Goal: Complete application form

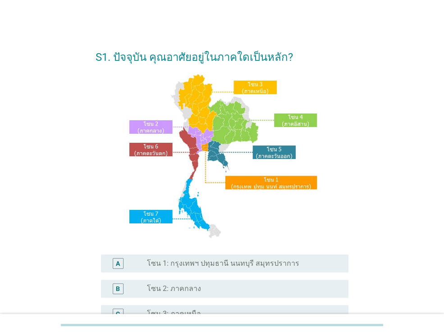
click at [380, 329] on div at bounding box center [222, 325] width 322 height 15
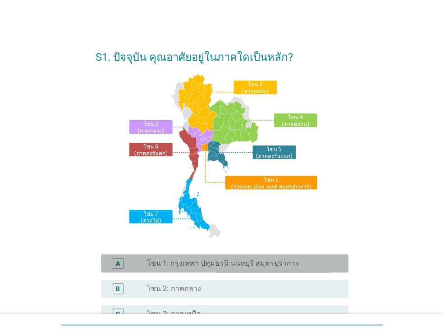
click at [260, 266] on label "โซน 1: กรุงเทพฯ ปทุมธานี นนทบุรี สมุทรปราการ" at bounding box center [223, 263] width 152 height 9
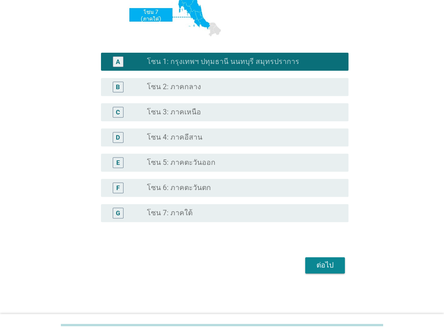
scroll to position [204, 0]
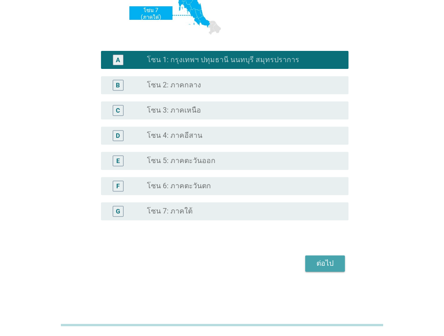
click at [323, 267] on div "ต่อไป" at bounding box center [324, 263] width 25 height 11
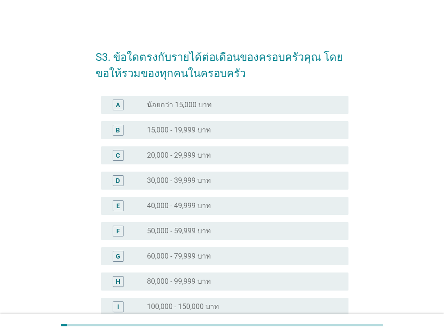
click at [296, 155] on div "radio_button_unchecked 20,000 - 29,999 บาท" at bounding box center [240, 155] width 187 height 9
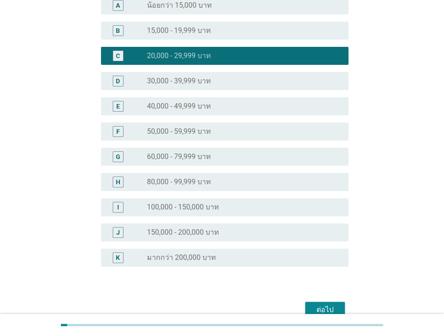
scroll to position [146, 0]
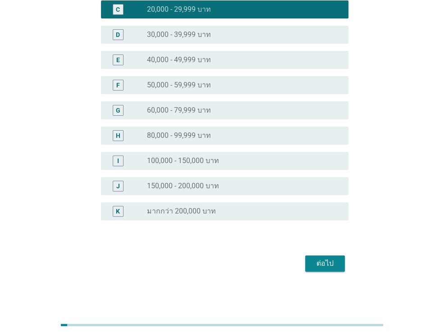
click at [326, 266] on div "ต่อไป" at bounding box center [324, 263] width 25 height 11
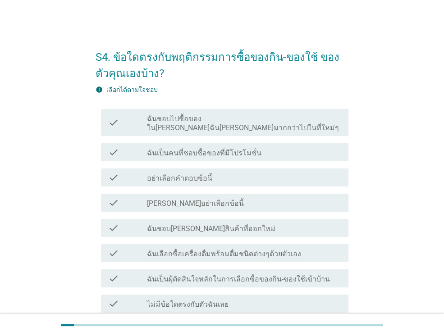
click at [424, 326] on div at bounding box center [222, 325] width 444 height 22
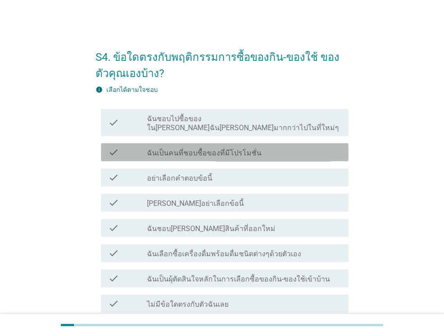
click at [280, 147] on div "check_box_outline_blank ฉันเป็นคนที่ชอบซื้อของที่มีโปรโมชั่น" at bounding box center [244, 152] width 194 height 11
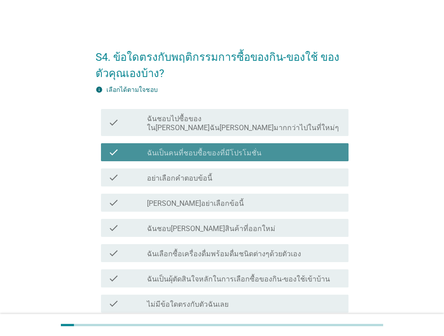
click at [282, 147] on div "check_box_outline_blank ฉันเป็นคนที่ชอบซื้อของที่มีโปรโมชั่น" at bounding box center [244, 152] width 194 height 11
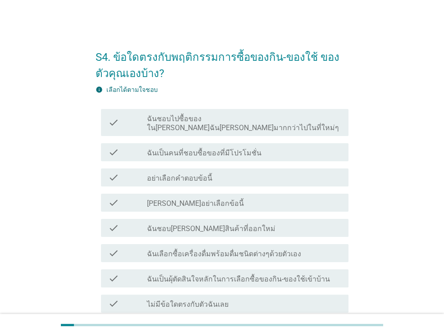
click at [290, 147] on div "check_box_outline_blank ฉันเป็นคนที่ชอบซื้อของที่มีโปรโมชั่น" at bounding box center [244, 152] width 194 height 11
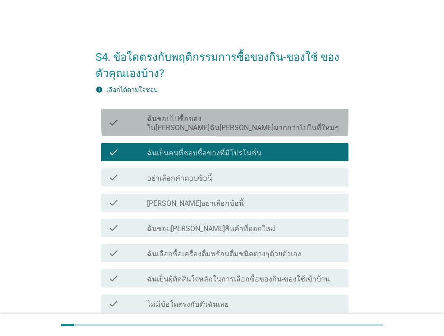
click at [297, 118] on label "ฉันชอบไปซื้อของใน[PERSON_NAME]ฉัน[PERSON_NAME]มากกว่าไปในที่ใหม่ๆ" at bounding box center [244, 124] width 194 height 18
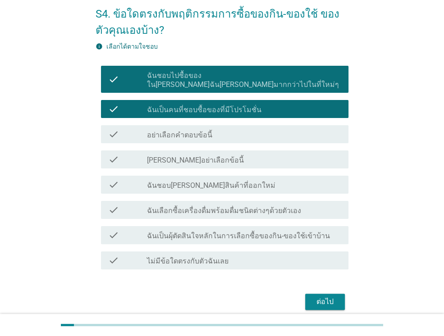
scroll to position [45, 0]
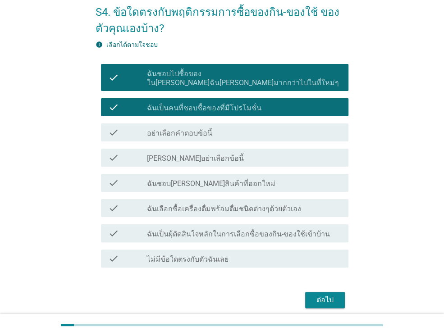
click at [332, 295] on div "ต่อไป" at bounding box center [324, 300] width 25 height 11
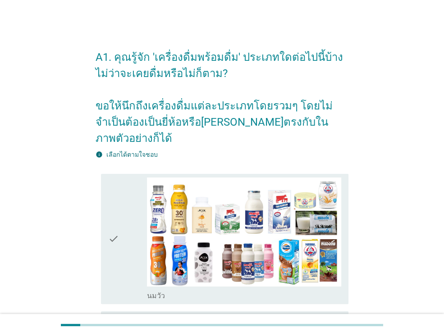
click at [402, 329] on div at bounding box center [222, 325] width 444 height 22
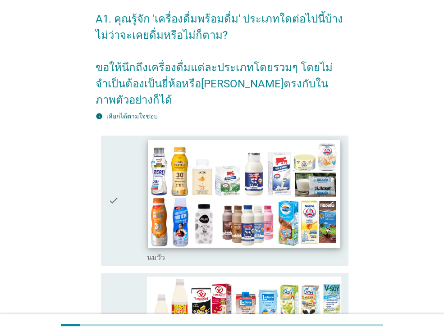
scroll to position [45, 0]
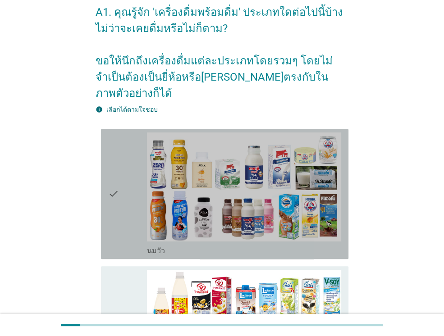
click at [120, 194] on div "check" at bounding box center [127, 194] width 39 height 123
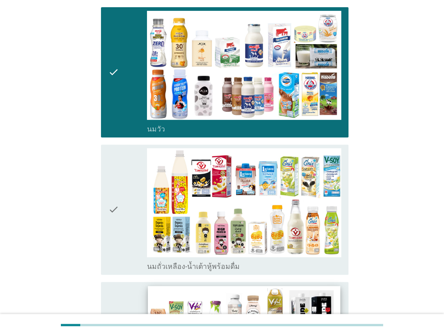
scroll to position [0, 0]
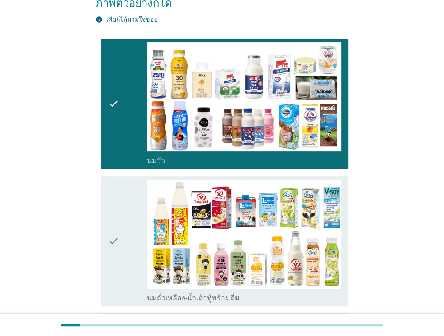
click at [129, 234] on div "check" at bounding box center [127, 241] width 39 height 123
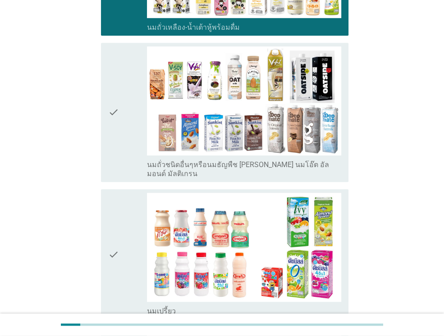
scroll to position [496, 0]
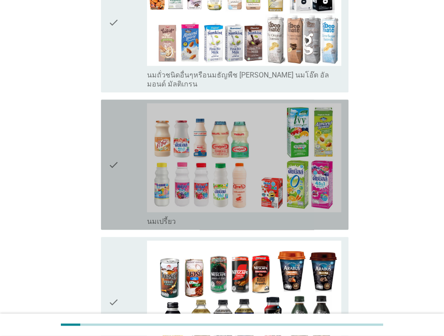
click at [122, 196] on div "check" at bounding box center [127, 164] width 39 height 123
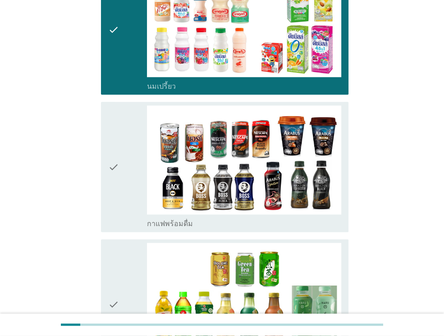
click at [124, 195] on div "check" at bounding box center [127, 167] width 39 height 123
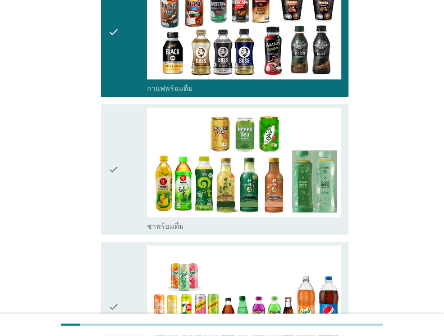
click at [114, 163] on icon "check" at bounding box center [113, 169] width 11 height 123
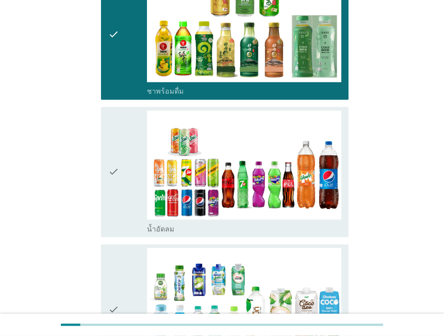
click at [121, 182] on div "check" at bounding box center [127, 171] width 39 height 123
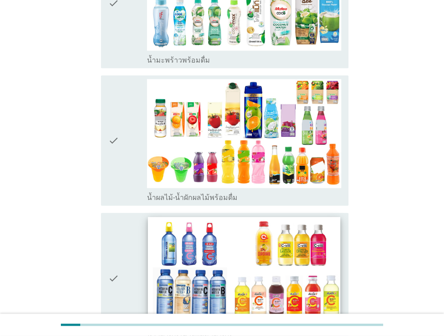
scroll to position [1263, 0]
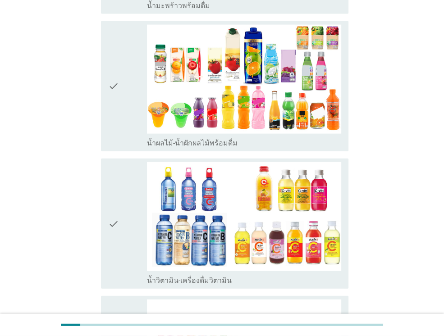
click at [127, 102] on div "check" at bounding box center [127, 86] width 39 height 123
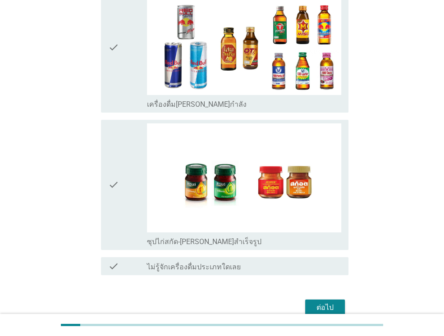
scroll to position [1867, 0]
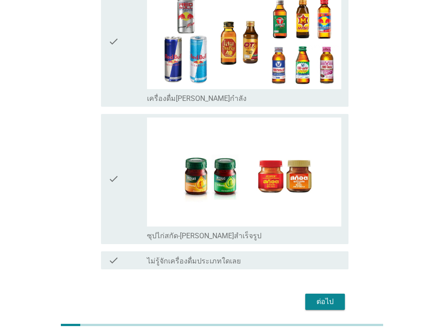
click at [102, 49] on div "check check_box_outline_blank เครื่องดื่ม[PERSON_NAME]กำลัง" at bounding box center [225, 42] width 248 height 130
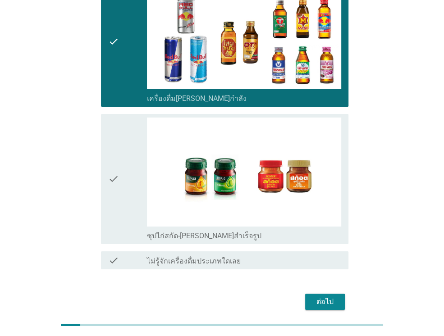
click at [346, 291] on div "ต่อไป" at bounding box center [222, 302] width 253 height 22
click at [330, 297] on div "ต่อไป" at bounding box center [324, 302] width 25 height 11
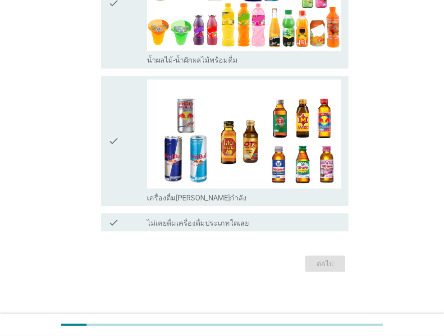
scroll to position [0, 0]
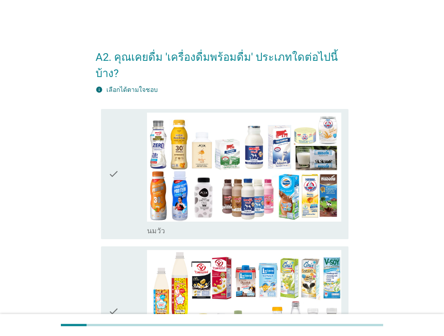
click at [397, 325] on div at bounding box center [222, 325] width 444 height 22
click at [126, 177] on div "check" at bounding box center [127, 174] width 39 height 123
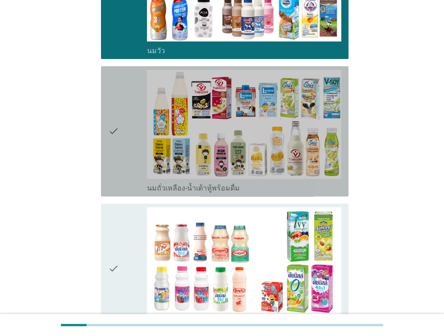
click at [112, 143] on icon "check" at bounding box center [113, 131] width 11 height 123
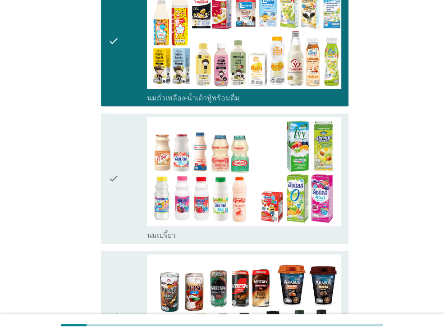
click at [117, 193] on icon "check" at bounding box center [113, 178] width 11 height 123
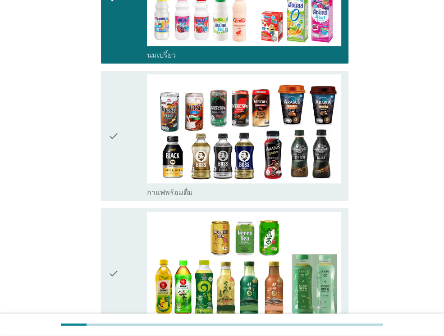
click at [116, 150] on icon "check" at bounding box center [113, 135] width 11 height 123
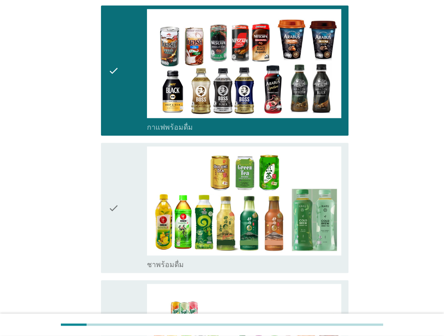
scroll to position [631, 0]
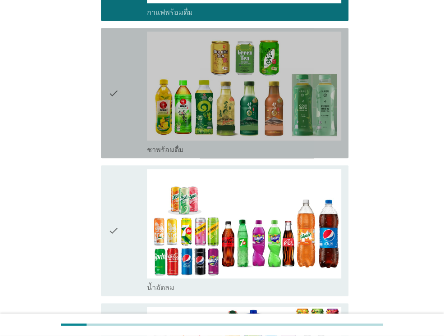
click at [112, 102] on icon "check" at bounding box center [113, 93] width 11 height 123
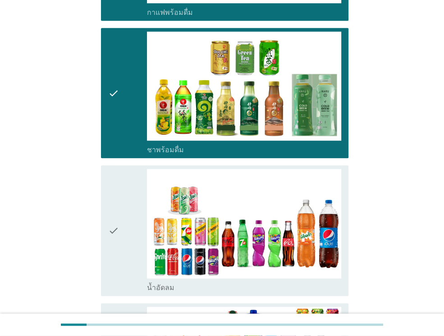
click at [137, 242] on div "check" at bounding box center [127, 230] width 39 height 123
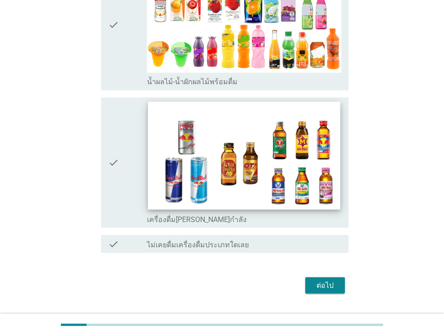
scroll to position [978, 0]
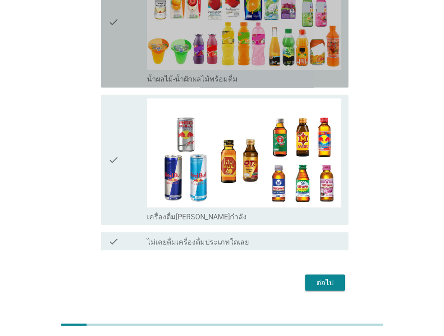
click at [106, 46] on div "check check_box_outline_blank น้ำผลไม้-น้ำผักผลไม้พร้อมดื่ม" at bounding box center [225, 22] width 248 height 130
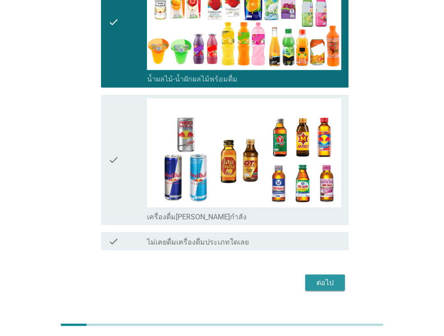
click at [327, 277] on div "ต่อไป" at bounding box center [324, 282] width 25 height 11
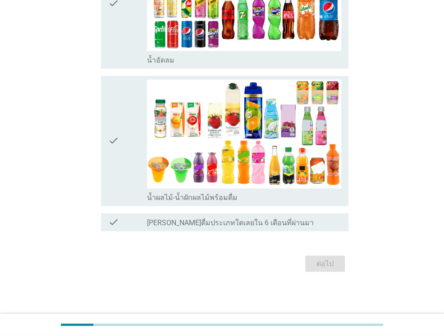
scroll to position [0, 0]
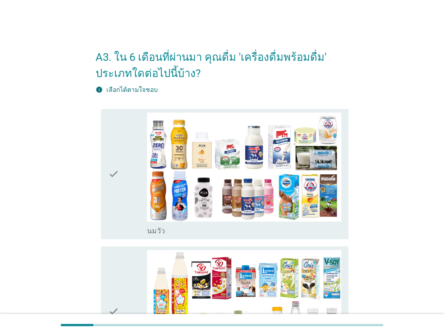
click at [389, 326] on div at bounding box center [222, 325] width 444 height 22
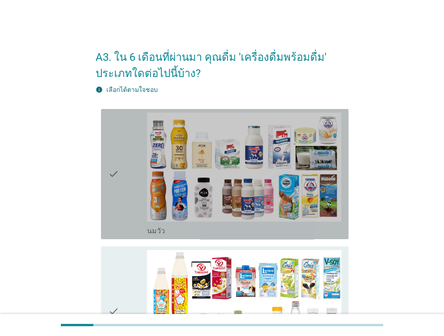
drag, startPoint x: 115, startPoint y: 170, endPoint x: 115, endPoint y: 177, distance: 7.2
click at [115, 171] on icon "check" at bounding box center [113, 174] width 11 height 123
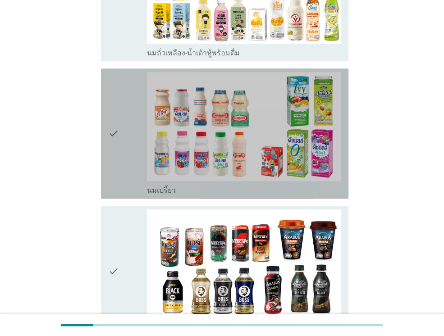
click at [120, 161] on div "check" at bounding box center [127, 133] width 39 height 123
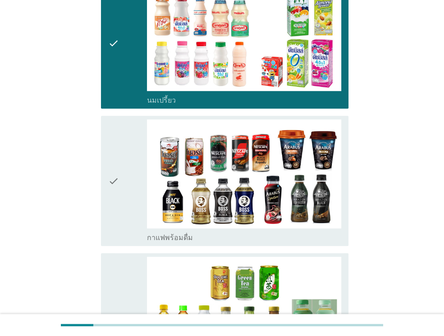
click at [116, 195] on icon "check" at bounding box center [113, 180] width 11 height 123
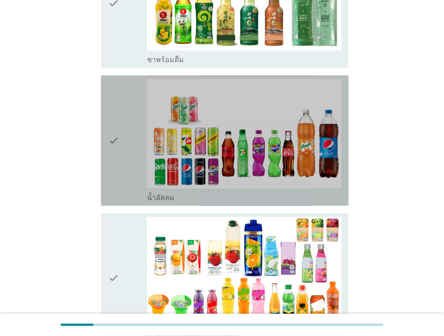
click at [118, 184] on icon "check" at bounding box center [113, 140] width 11 height 123
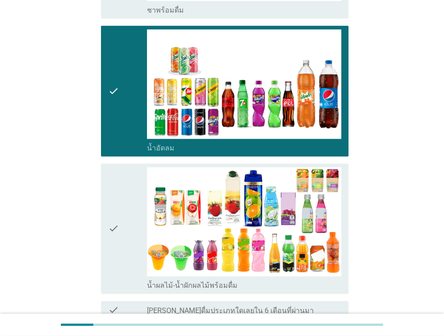
scroll to position [857, 0]
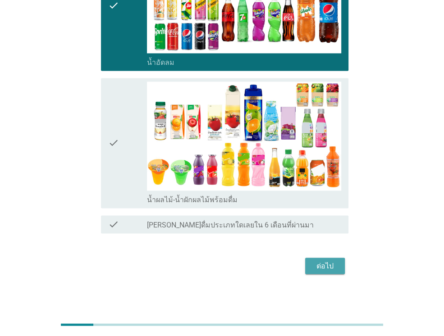
click at [331, 266] on div "ต่อไป" at bounding box center [324, 266] width 25 height 11
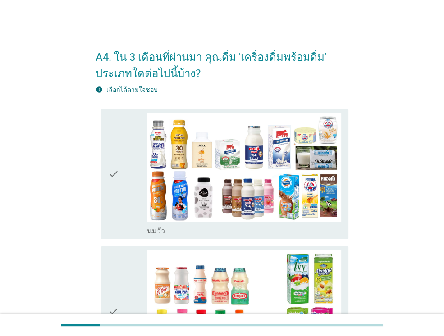
click at [409, 331] on div at bounding box center [222, 325] width 444 height 22
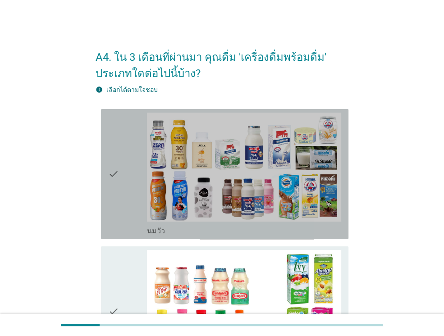
click at [136, 200] on div "check" at bounding box center [127, 174] width 39 height 123
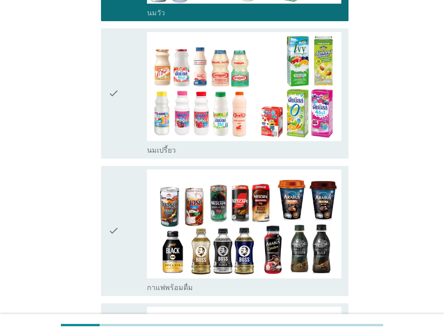
scroll to position [225, 0]
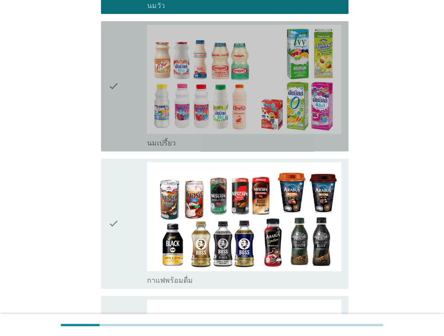
click at [116, 118] on icon "check" at bounding box center [113, 86] width 11 height 123
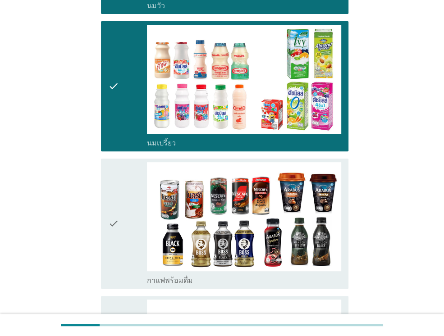
scroll to position [406, 0]
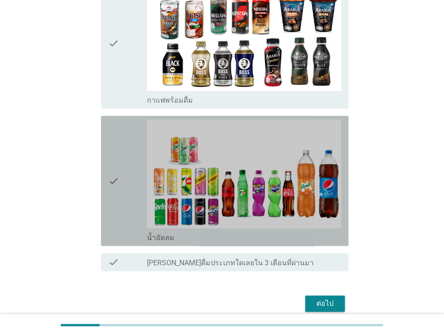
click at [127, 204] on div "check" at bounding box center [127, 180] width 39 height 123
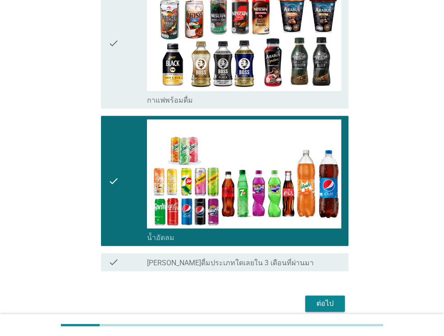
click at [333, 301] on div "ต่อไป" at bounding box center [324, 304] width 25 height 11
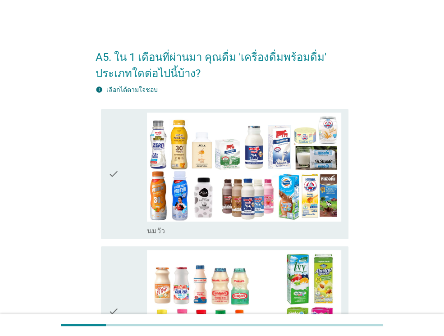
click at [379, 334] on div at bounding box center [222, 325] width 444 height 22
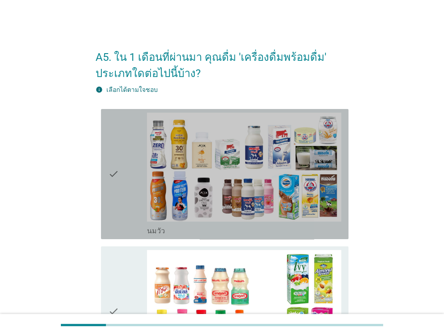
click at [103, 192] on div "check check_box_outline_blank [PERSON_NAME]" at bounding box center [225, 174] width 248 height 130
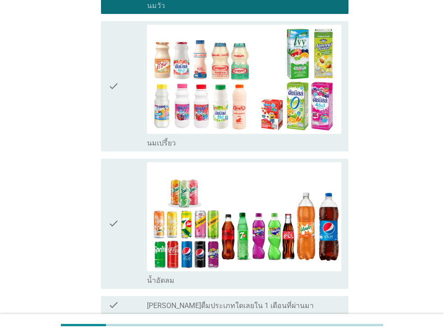
click at [118, 131] on icon "check" at bounding box center [113, 86] width 11 height 123
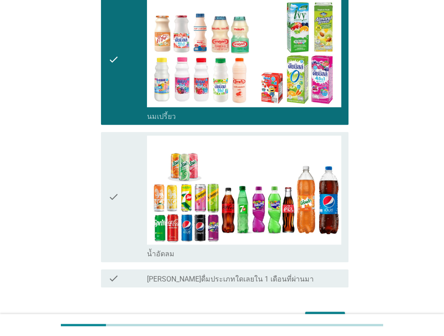
scroll to position [308, 0]
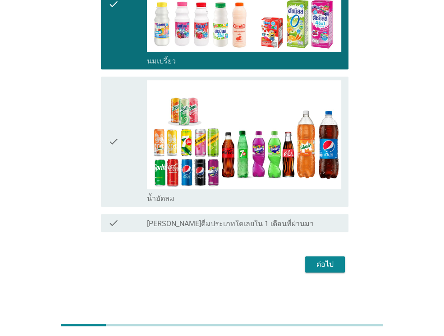
click at [333, 263] on div "ต่อไป" at bounding box center [324, 264] width 25 height 11
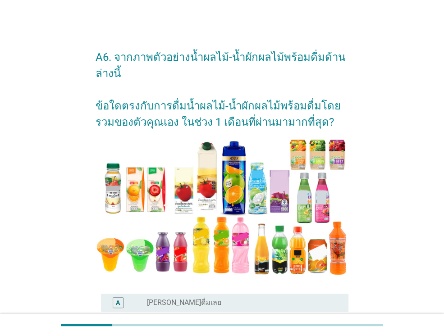
click at [242, 326] on div at bounding box center [222, 325] width 322 height 2
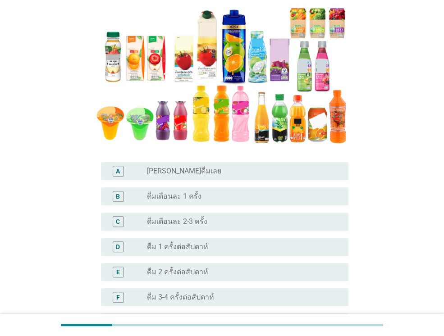
scroll to position [135, 0]
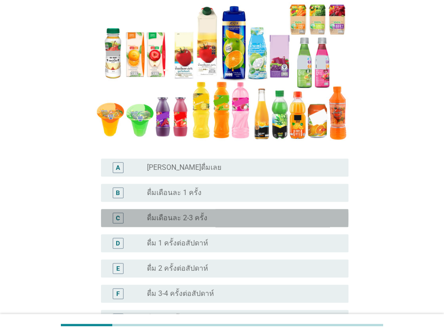
click at [219, 218] on div "radio_button_unchecked ดื่มเดือนละ 2-3 ครั้ง" at bounding box center [240, 218] width 187 height 9
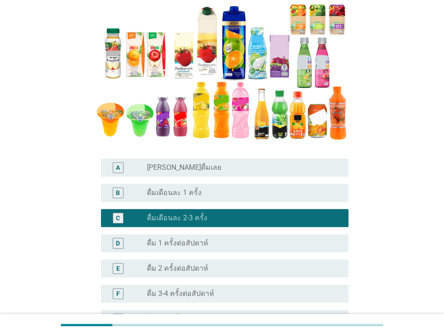
click at [235, 192] on div "radio_button_unchecked ดื่มเดือนละ 1 ครั้ง" at bounding box center [240, 192] width 187 height 9
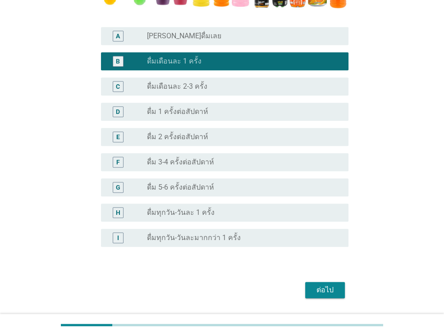
scroll to position [271, 0]
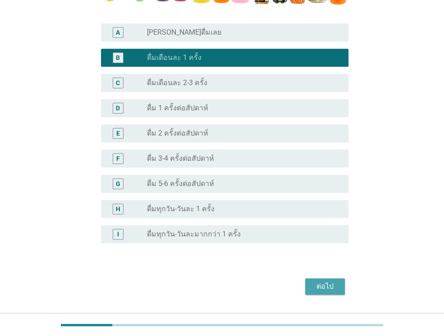
click at [319, 292] on div "ต่อไป" at bounding box center [324, 286] width 25 height 11
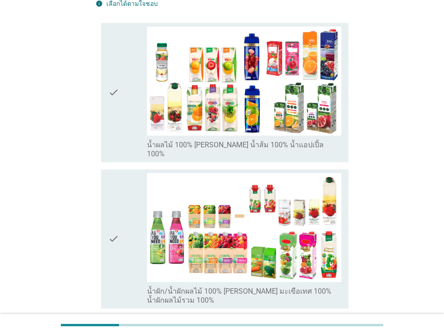
scroll to position [135, 0]
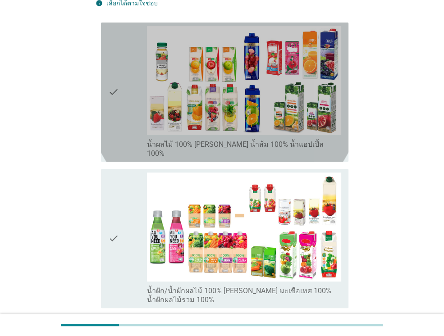
click at [110, 104] on icon "check" at bounding box center [113, 92] width 11 height 132
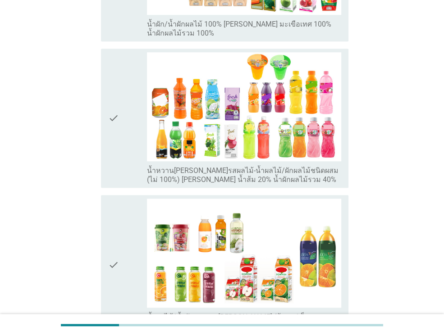
scroll to position [406, 0]
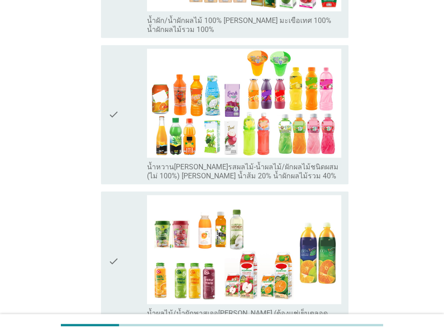
click at [105, 139] on div "check check_box_outline_blank น้ำหวาน[PERSON_NAME]รสผลไม้-น้ำผลไม้/ผักผลไม้ชนิด…" at bounding box center [225, 114] width 248 height 139
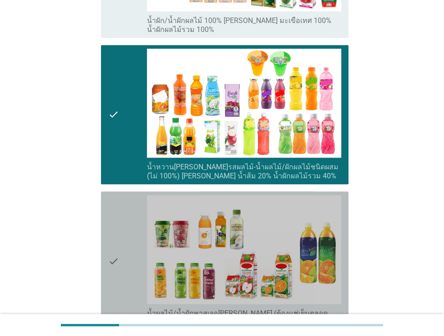
click at [112, 225] on icon "check" at bounding box center [113, 261] width 11 height 132
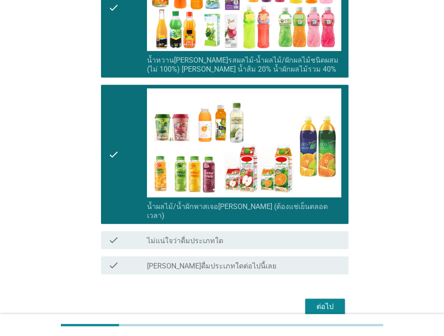
scroll to position [520, 0]
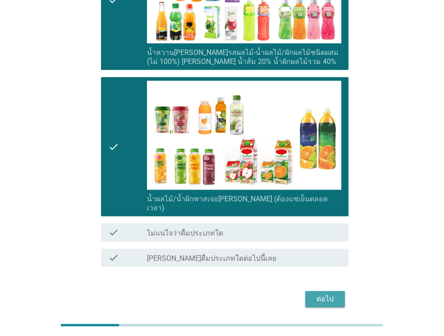
click at [323, 294] on div "ต่อไป" at bounding box center [324, 299] width 25 height 11
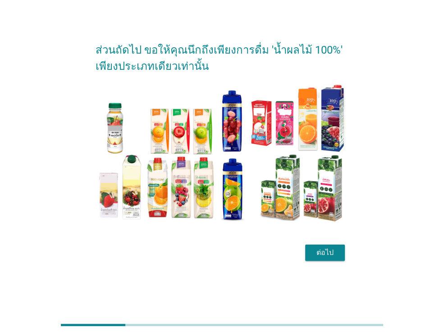
scroll to position [22, 0]
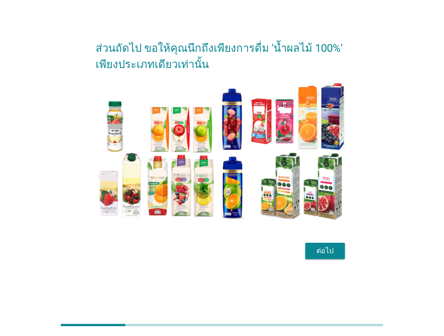
click at [320, 250] on div "ต่อไป" at bounding box center [324, 251] width 25 height 11
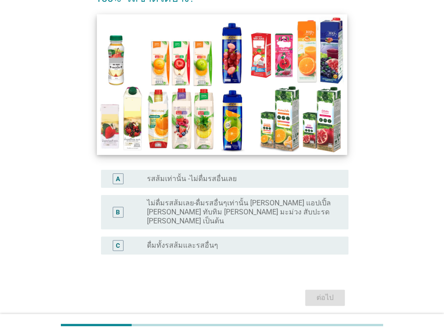
scroll to position [90, 0]
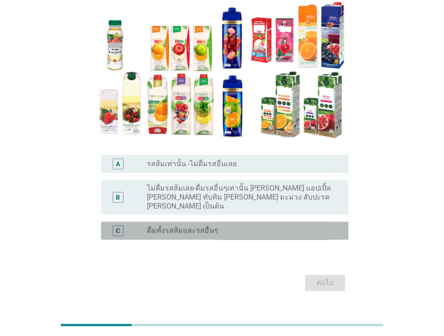
click at [245, 225] on div "radio_button_unchecked ดื่มทั้งรสส้มและรสอื่นๆ" at bounding box center [244, 230] width 194 height 11
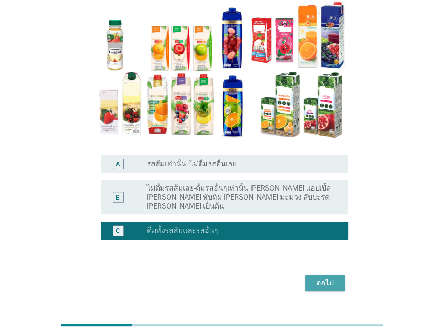
click at [322, 275] on button "ต่อไป" at bounding box center [325, 283] width 40 height 16
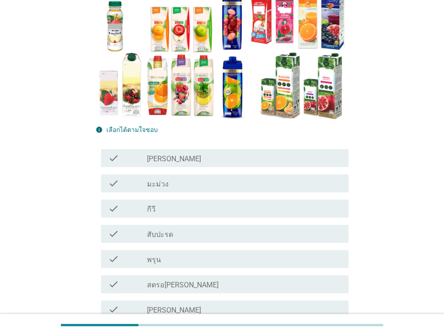
scroll to position [135, 0]
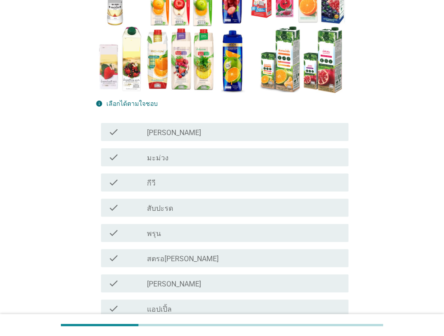
click at [220, 255] on div "check_box_outline_blank สตรอ[PERSON_NAME]" at bounding box center [244, 258] width 194 height 11
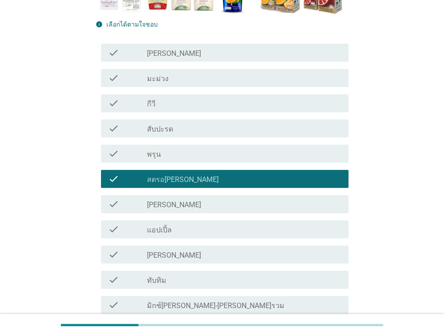
scroll to position [225, 0]
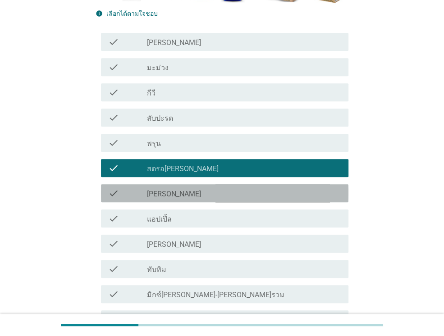
click at [195, 200] on div "check check_box_outline_blank [PERSON_NAME]" at bounding box center [225, 193] width 248 height 18
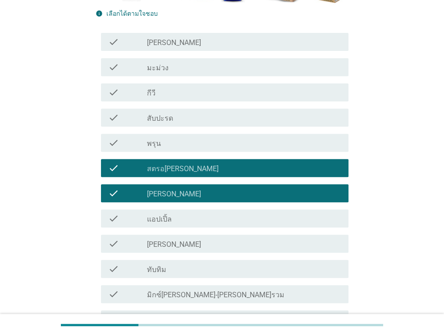
click at [200, 220] on div "check_box_outline_blank แอปเปิ้ล" at bounding box center [244, 218] width 194 height 11
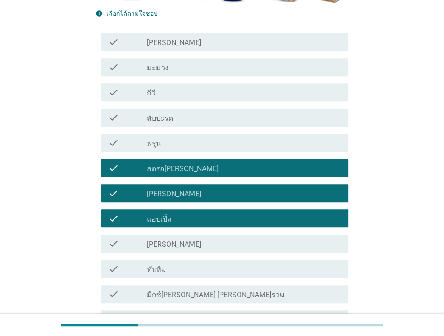
click at [226, 163] on div "check_box_outline_blank สตรอ[PERSON_NAME]" at bounding box center [244, 168] width 194 height 11
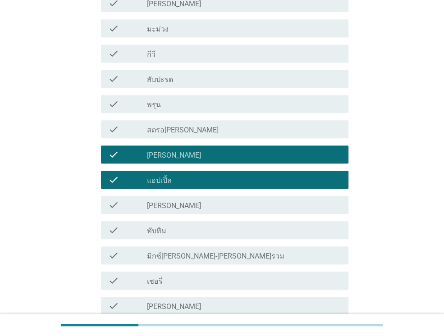
scroll to position [271, 0]
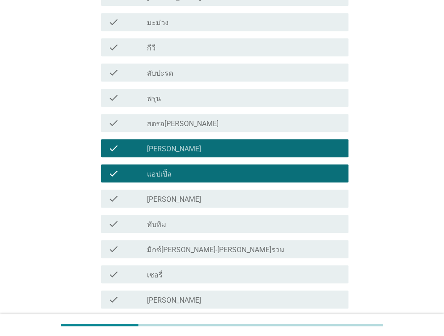
click at [200, 151] on div "check_box_outline_blank [PERSON_NAME]" at bounding box center [244, 148] width 194 height 11
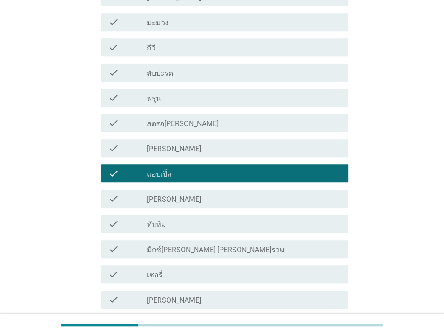
click at [188, 198] on div "check_box_outline_blank [PERSON_NAME]" at bounding box center [244, 198] width 194 height 11
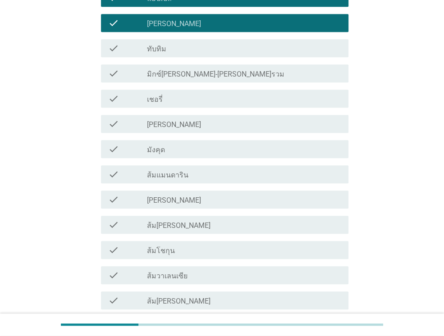
scroll to position [451, 0]
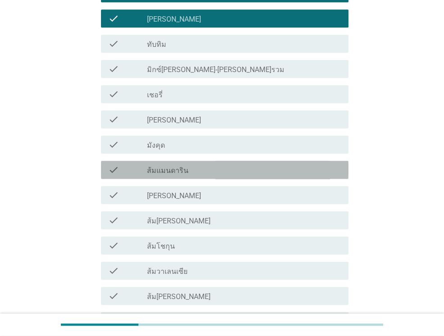
click at [202, 174] on div "check_box_outline_blank ส้มแมนดาริน" at bounding box center [244, 170] width 194 height 11
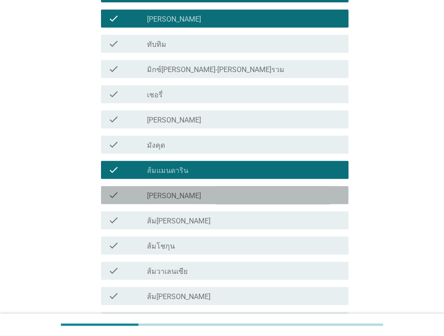
click at [209, 199] on div "check_box_outline_blank [PERSON_NAME]" at bounding box center [244, 195] width 194 height 11
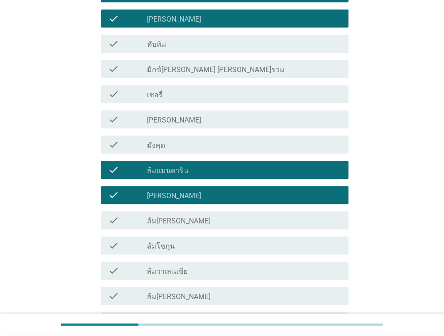
click at [218, 188] on div "check check_box_outline_blank [PERSON_NAME]" at bounding box center [225, 195] width 248 height 18
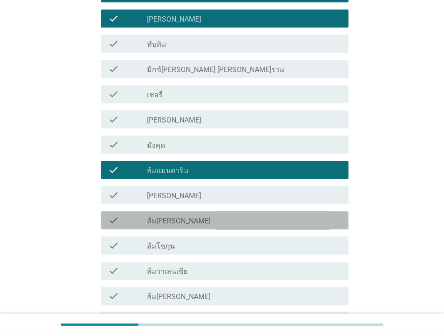
click at [213, 223] on div "check_box_outline_blank ส้ม[PERSON_NAME]" at bounding box center [244, 220] width 194 height 11
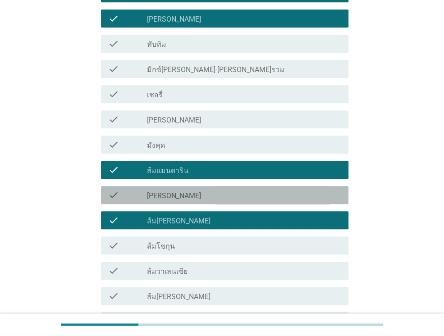
click at [218, 200] on div "check_box_outline_blank [PERSON_NAME]" at bounding box center [244, 195] width 194 height 11
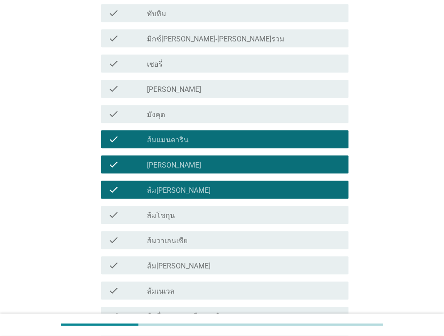
scroll to position [586, 0]
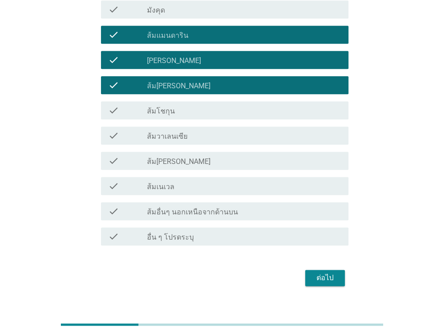
click at [209, 62] on div "check_box_outline_blank [PERSON_NAME]" at bounding box center [244, 60] width 194 height 11
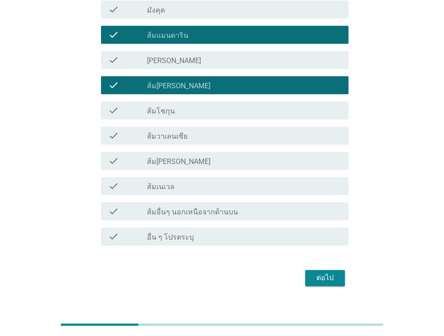
click at [192, 145] on div "check check_box_outline_blank ส้มวาเลนเซีย" at bounding box center [222, 135] width 253 height 25
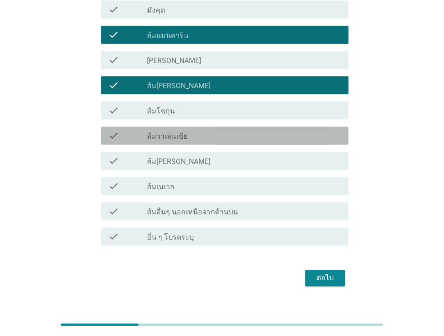
click at [202, 137] on div "check_box_outline_blank ส้มวาเลนเซีย" at bounding box center [244, 135] width 194 height 11
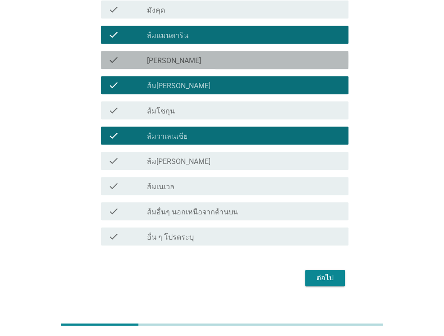
click at [201, 51] on div "check check_box_outline_blank [PERSON_NAME]" at bounding box center [225, 60] width 248 height 18
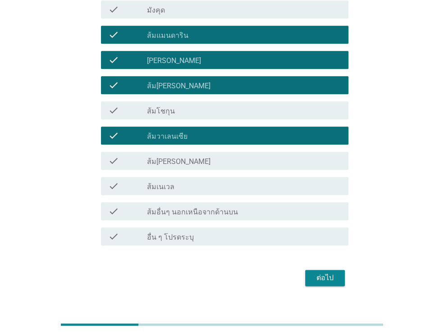
click at [330, 276] on div "ต่อไป" at bounding box center [324, 278] width 25 height 11
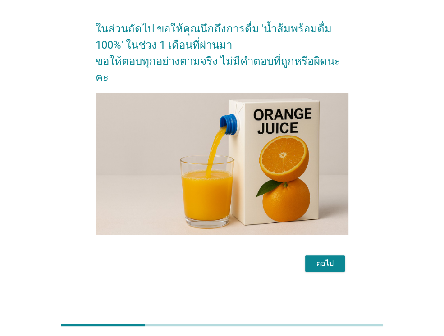
scroll to position [0, 0]
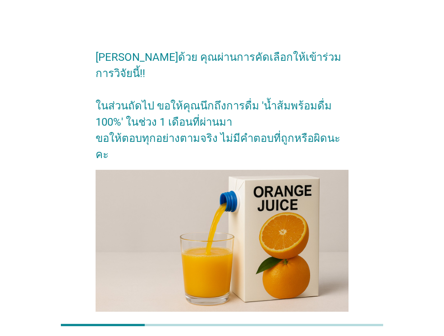
click at [326, 335] on div "ต่อไป" at bounding box center [324, 340] width 25 height 11
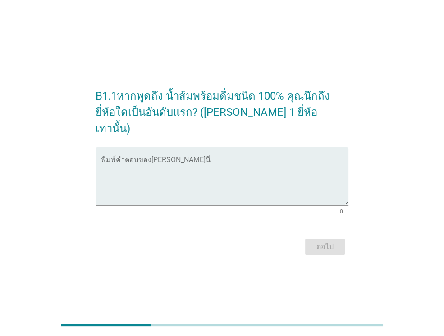
click at [426, 326] on div at bounding box center [222, 325] width 444 height 22
click at [275, 183] on textarea "พิมพ์คำตอบของคุณ ที่นี่" at bounding box center [225, 181] width 248 height 47
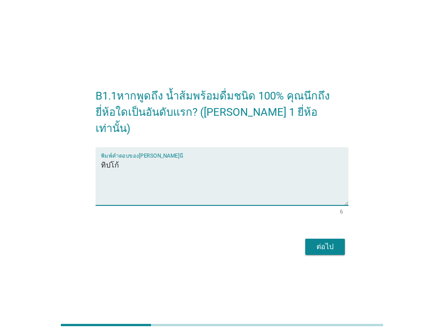
type textarea "ทิปโก้"
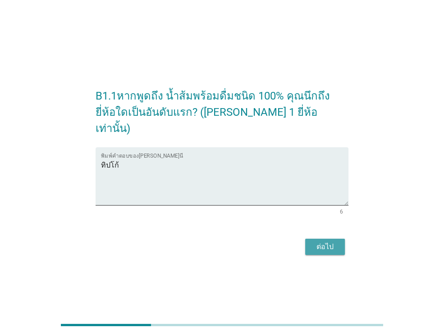
click at [310, 240] on button "ต่อไป" at bounding box center [325, 247] width 40 height 16
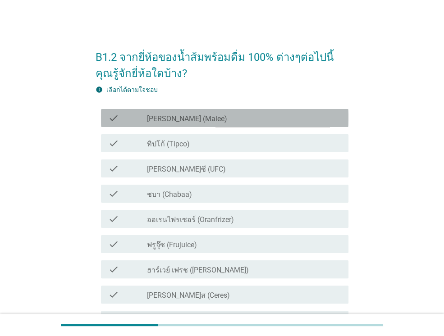
click at [290, 119] on div "check_box_outline_blank [PERSON_NAME] (Malee)" at bounding box center [244, 118] width 194 height 11
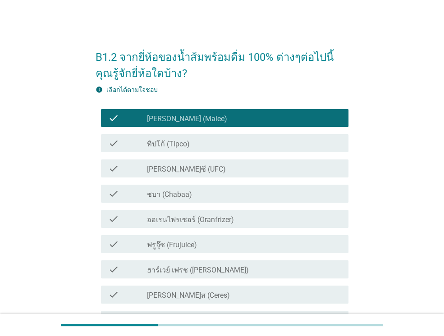
click at [285, 147] on div "check_box_outline_blank ทิปโก้ (Tipco)" at bounding box center [244, 143] width 194 height 11
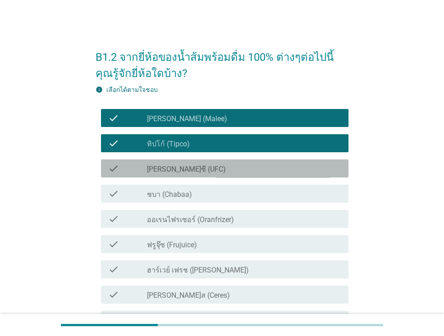
click at [282, 170] on div "check_box_outline_blank [PERSON_NAME]ซี (UFC)" at bounding box center [244, 168] width 194 height 11
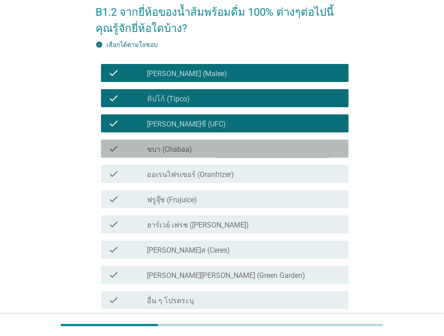
click at [290, 152] on div "check_box_outline_blank ชบา (Chabaa)" at bounding box center [244, 148] width 194 height 11
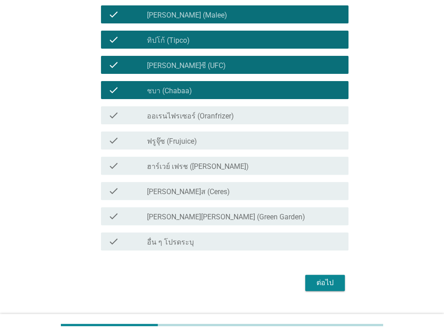
scroll to position [123, 0]
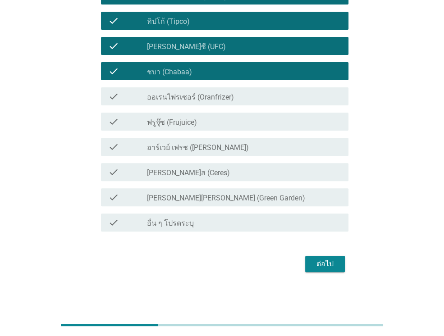
click at [330, 262] on div "ต่อไป" at bounding box center [324, 264] width 25 height 11
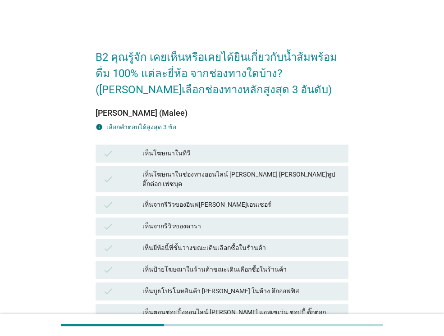
click at [262, 159] on div "เห็นโฆษณาในทีวี" at bounding box center [241, 153] width 199 height 11
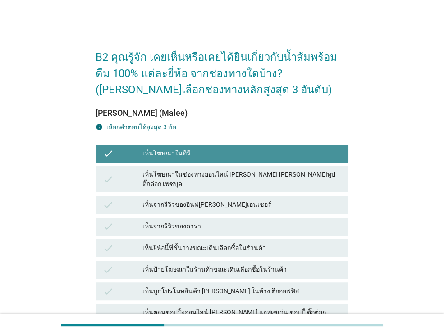
click at [277, 151] on div "เห็นโฆษณาในทีวี" at bounding box center [241, 153] width 199 height 11
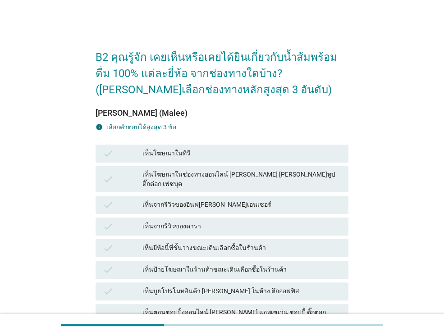
click at [277, 151] on div "เห็นโฆษณาในทีวี" at bounding box center [241, 153] width 199 height 11
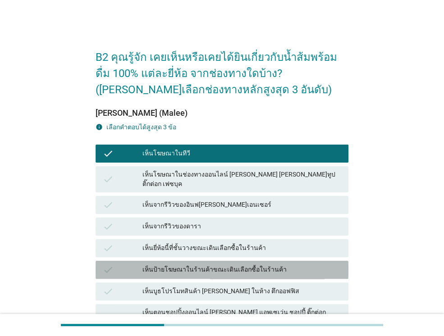
click at [268, 265] on div "เห็นป้ายโฆษณาในร้านค้าขณะเดินเลือกซื้อในร้านค้า" at bounding box center [241, 270] width 199 height 11
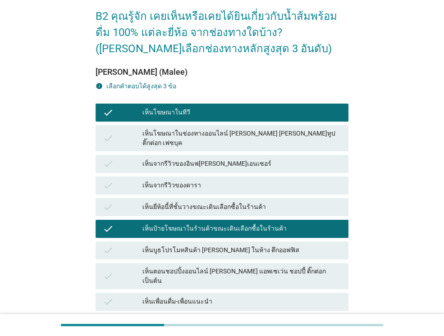
scroll to position [45, 0]
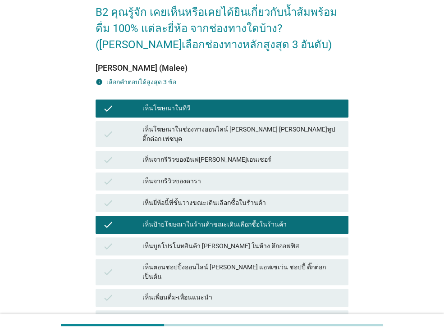
click at [290, 264] on div "เห็นตอนชอปปิ้งออนไลน์ [PERSON_NAME] แอพเซเว่น ชอปปี้ ติ๊กต่อก เป็นต้น" at bounding box center [241, 272] width 199 height 19
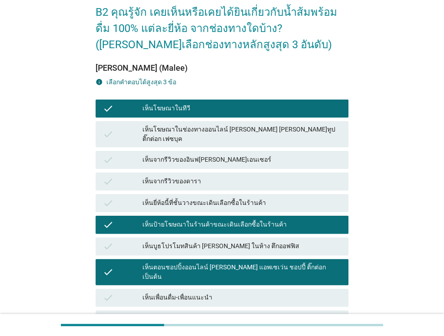
click at [294, 203] on div "check เห็นยี่ห้อนี้ที่ชั้นวางขณะเดินเลือกซื้อในร้านค้า" at bounding box center [222, 203] width 253 height 18
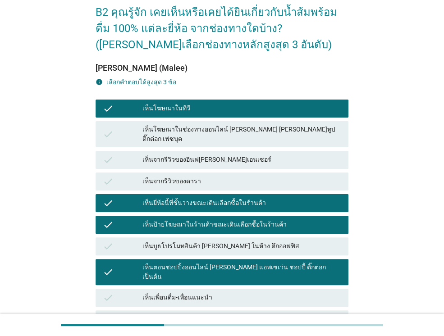
click at [262, 266] on div "check เห็นตอนชอปปิ้งออนไลน์ [PERSON_NAME] แอพเซเว่น ชอปปี้ ติ๊กต่อก เป็นต้น" at bounding box center [222, 272] width 253 height 26
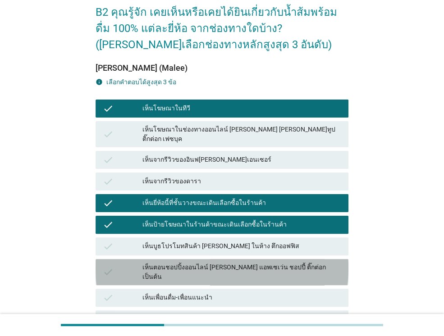
click at [263, 264] on div "เห็นตอนชอปปิ้งออนไลน์ [PERSON_NAME] แอพเซเว่น ชอปปี้ ติ๊กต่อก เป็นต้น" at bounding box center [241, 272] width 199 height 19
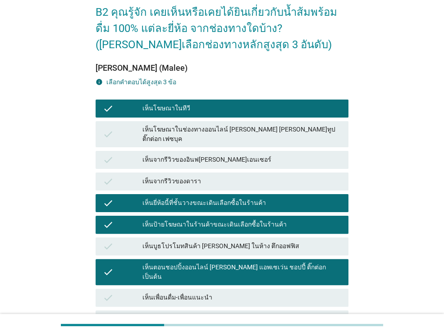
click at [266, 111] on div "เห็นโฆษณาในทีวี" at bounding box center [241, 108] width 199 height 11
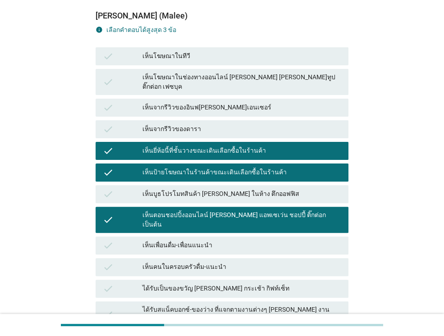
scroll to position [205, 0]
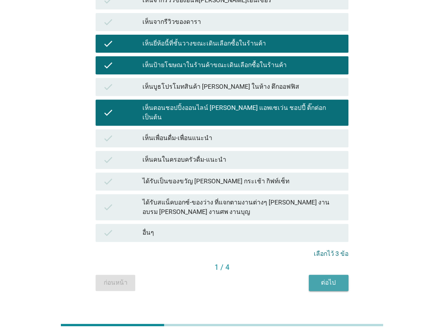
click at [335, 278] on div "ต่อไป" at bounding box center [328, 282] width 25 height 9
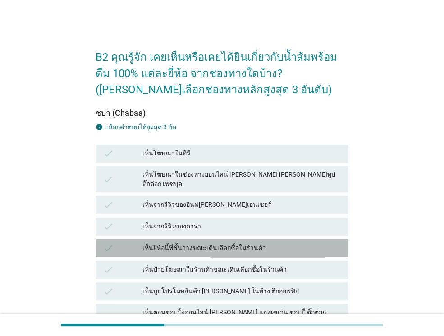
click at [252, 243] on div "เห็นยี่ห้อนี้ที่ชั้นวางขณะเดินเลือกซื้อในร้านค้า" at bounding box center [241, 248] width 199 height 11
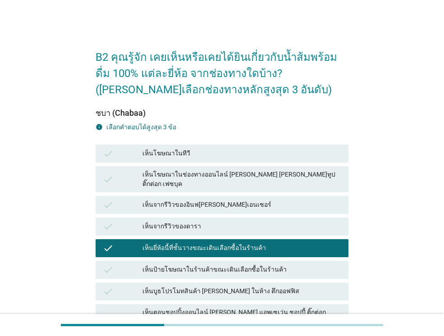
click at [254, 265] on div "เห็นป้ายโฆษณาในร้านค้าขณะเดินเลือกซื้อในร้านค้า" at bounding box center [241, 270] width 199 height 11
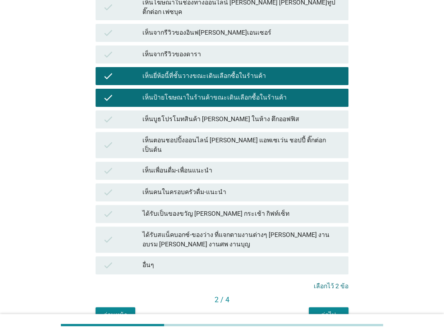
scroll to position [180, 0]
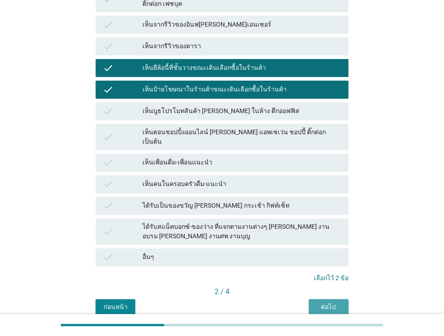
click at [326, 303] on div "ต่อไป" at bounding box center [328, 307] width 25 height 9
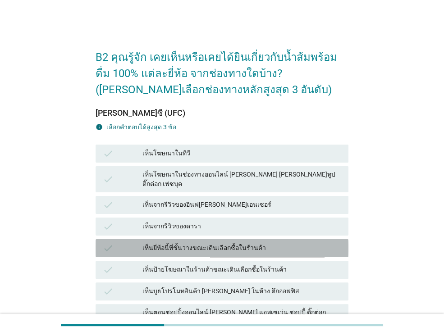
click at [258, 243] on div "เห็นยี่ห้อนี้ที่ชั้นวางขณะเดินเลือกซื้อในร้านค้า" at bounding box center [241, 248] width 199 height 11
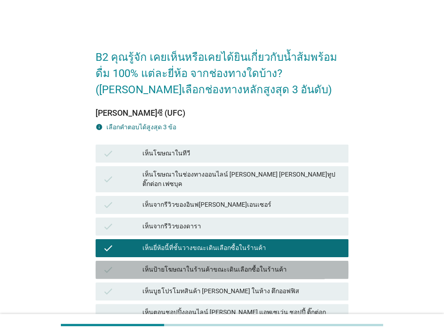
click at [263, 265] on div "เห็นป้ายโฆษณาในร้านค้าขณะเดินเลือกซื้อในร้านค้า" at bounding box center [241, 270] width 199 height 11
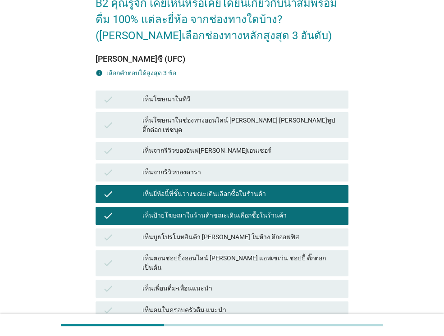
scroll to position [180, 0]
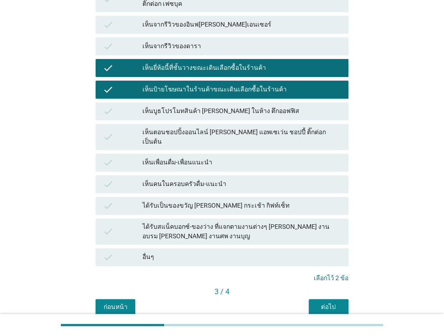
click at [323, 303] on div "ต่อไป" at bounding box center [328, 307] width 25 height 9
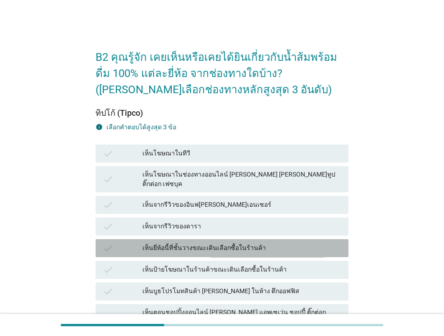
drag, startPoint x: 265, startPoint y: 241, endPoint x: 269, endPoint y: 261, distance: 19.7
click at [265, 243] on div "เห็นยี่ห้อนี้ที่ชั้นวางขณะเดินเลือกซื้อในร้านค้า" at bounding box center [241, 248] width 199 height 11
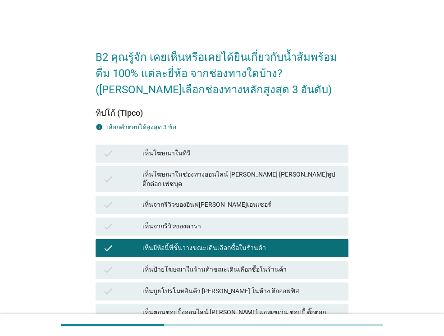
drag, startPoint x: 269, startPoint y: 261, endPoint x: 288, endPoint y: 262, distance: 19.4
click at [269, 265] on div "เห็นป้ายโฆษณาในร้านค้าขณะเดินเลือกซื้อในร้านค้า" at bounding box center [241, 270] width 199 height 11
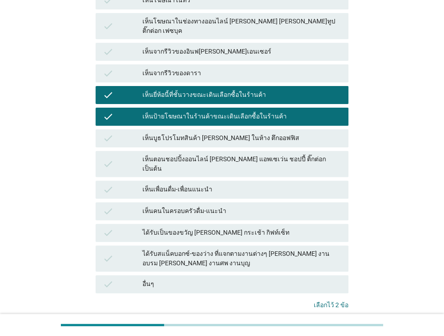
scroll to position [205, 0]
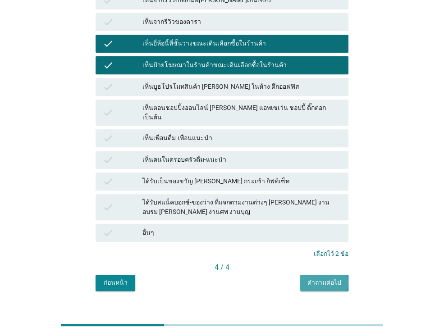
click at [333, 278] on div "คำถามต่อไป" at bounding box center [325, 282] width 34 height 9
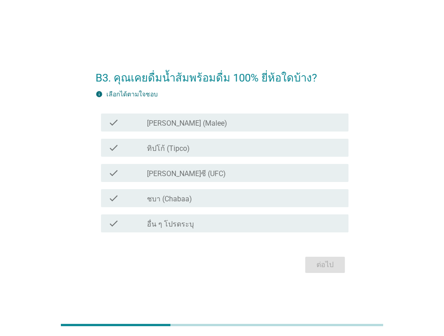
click at [256, 127] on div "check_box_outline_blank [PERSON_NAME] (Malee)" at bounding box center [244, 122] width 194 height 11
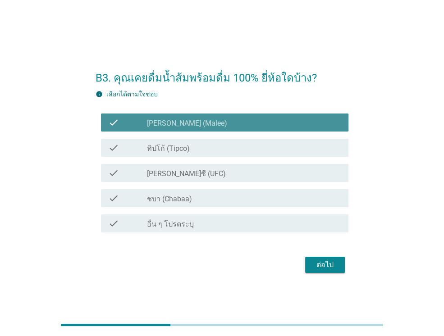
click at [245, 152] on div "check_box_outline_blank ทิปโก้ (Tipco)" at bounding box center [244, 147] width 194 height 11
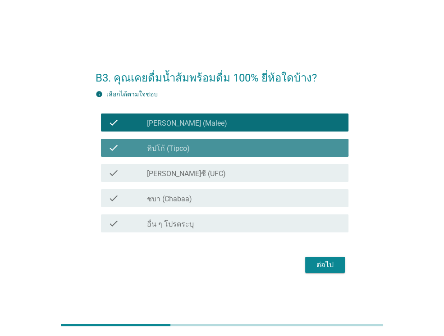
click at [245, 184] on div "check check_box_outline_blank [PERSON_NAME]ซี (UFC)" at bounding box center [222, 173] width 253 height 25
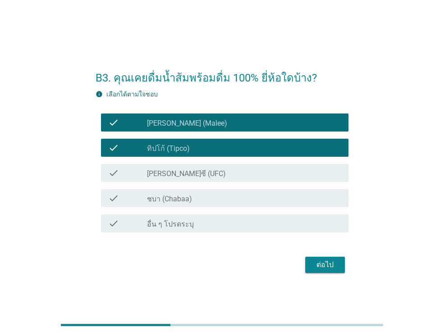
click at [256, 172] on div "check_box_outline_blank [PERSON_NAME]ซี (UFC)" at bounding box center [244, 173] width 194 height 11
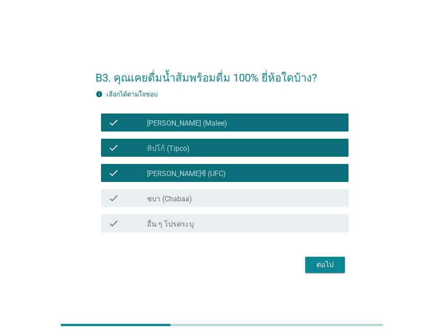
click at [329, 266] on div "ต่อไป" at bounding box center [324, 265] width 25 height 11
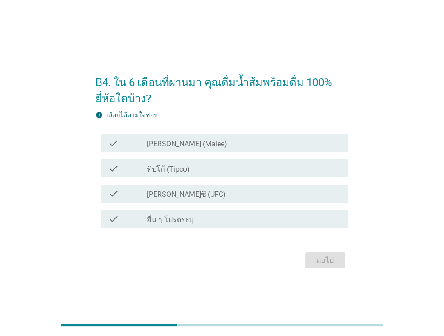
click at [284, 143] on div "check_box_outline_blank [PERSON_NAME] (Malee)" at bounding box center [244, 143] width 194 height 11
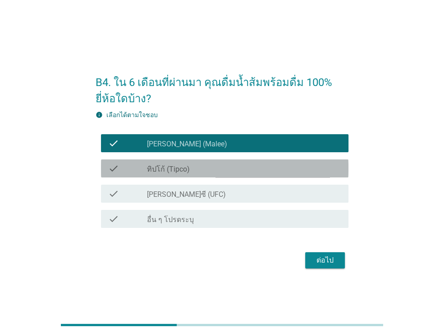
click at [279, 169] on div "check_box_outline_blank ทิปโก้ (Tipco)" at bounding box center [244, 168] width 194 height 11
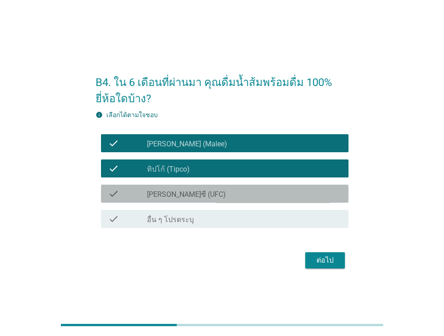
click at [277, 191] on div "check_box_outline_blank [PERSON_NAME]ซี (UFC)" at bounding box center [244, 193] width 194 height 11
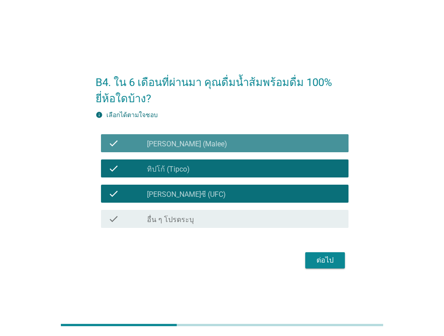
click at [276, 148] on div "check check_box_outline_blank [PERSON_NAME] (Malee)" at bounding box center [225, 143] width 248 height 18
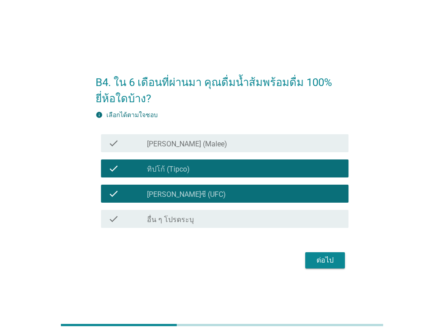
drag, startPoint x: 278, startPoint y: 146, endPoint x: 277, endPoint y: 161, distance: 14.9
click at [278, 147] on div "check_box_outline_blank [PERSON_NAME] (Malee)" at bounding box center [244, 143] width 194 height 11
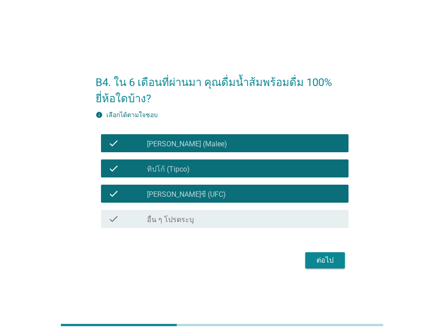
click at [272, 186] on div "check check_box_outline_blank [PERSON_NAME]ซี (UFC)" at bounding box center [225, 194] width 248 height 18
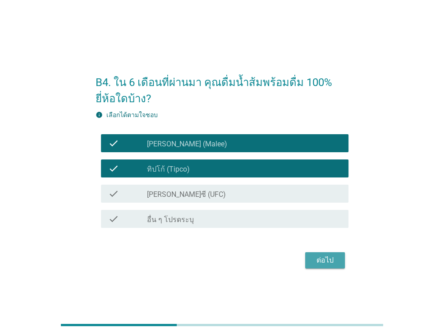
click at [333, 257] on div "ต่อไป" at bounding box center [324, 260] width 25 height 11
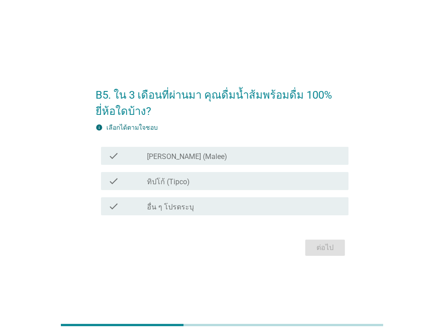
click at [312, 155] on div "check_box_outline_blank [PERSON_NAME] (Malee)" at bounding box center [244, 156] width 194 height 11
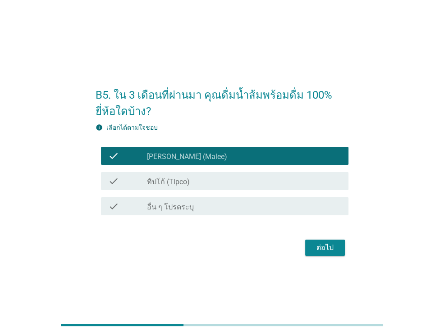
drag, startPoint x: 318, startPoint y: 183, endPoint x: 321, endPoint y: 189, distance: 7.1
click at [318, 183] on div "check_box_outline_blank ทิปโก้ (Tipco)" at bounding box center [244, 181] width 194 height 11
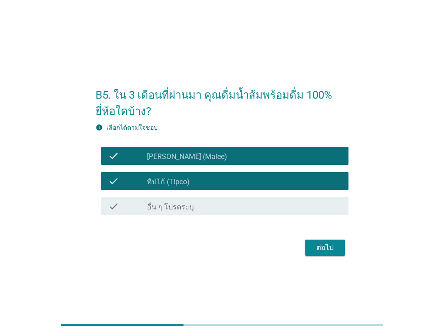
click at [340, 253] on button "ต่อไป" at bounding box center [325, 248] width 40 height 16
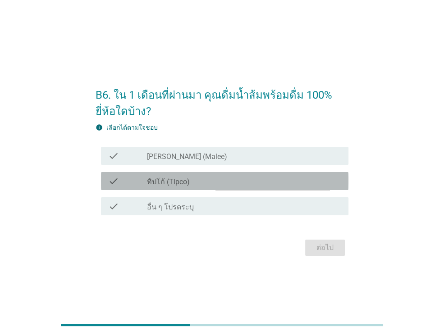
click at [259, 184] on div "check_box_outline_blank ทิปโก้ (Tipco)" at bounding box center [244, 181] width 194 height 11
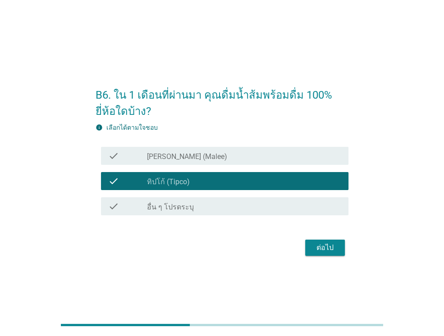
click at [327, 248] on div "ต่อไป" at bounding box center [324, 248] width 25 height 11
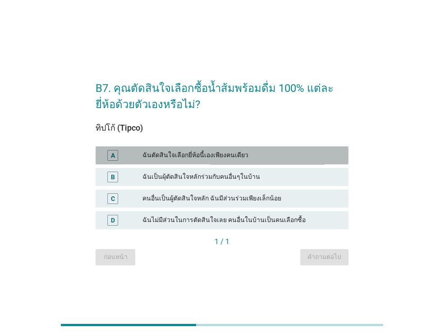
click at [265, 161] on div "ฉันตัดสินใจเลือกยี่ห้อนี้เองเพียงคนเดียว" at bounding box center [241, 155] width 199 height 11
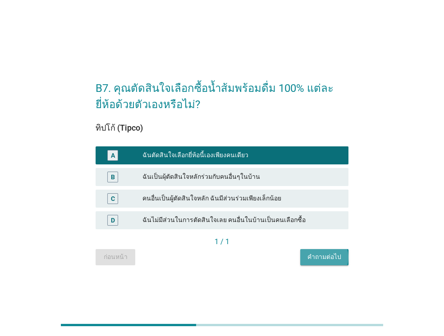
click at [323, 263] on button "คำถามต่อไป" at bounding box center [324, 257] width 48 height 16
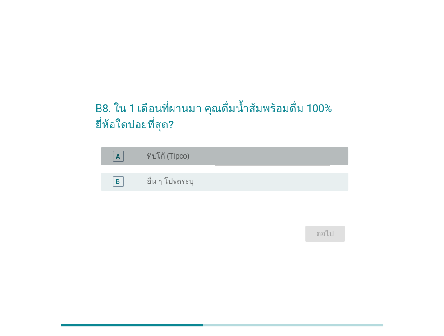
click at [307, 154] on div "radio_button_unchecked ทิปโก้ (Tipco)" at bounding box center [240, 156] width 187 height 9
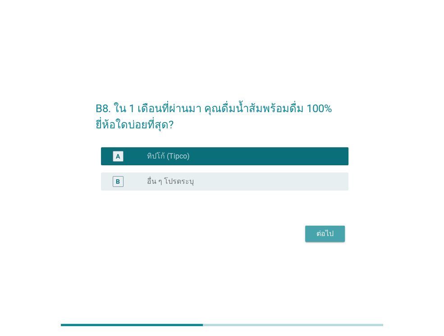
click at [312, 235] on div "ต่อไป" at bounding box center [324, 234] width 25 height 11
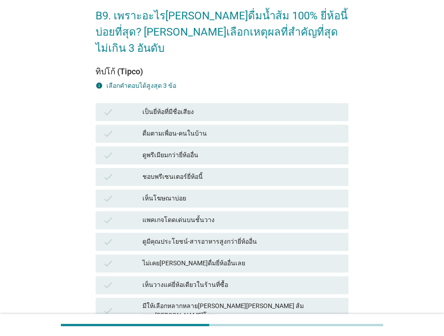
scroll to position [45, 0]
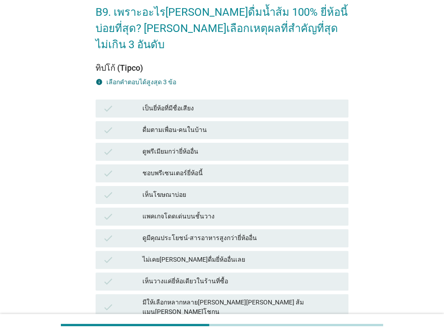
click at [238, 211] on div "แพคเกจโดดเด่นบนชั้นวาง" at bounding box center [241, 216] width 199 height 11
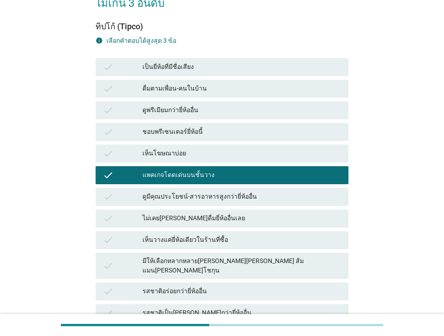
scroll to position [90, 0]
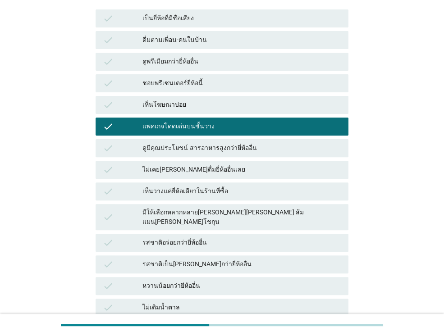
click at [244, 238] on div "รสชาติอร่อยกว่ายี่ห้ออื่น" at bounding box center [241, 243] width 199 height 11
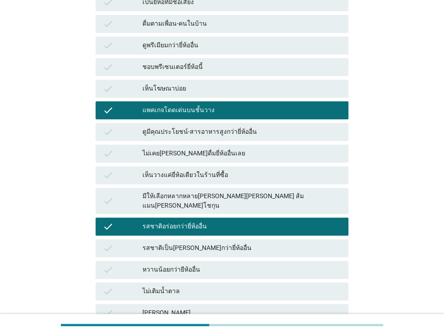
scroll to position [180, 0]
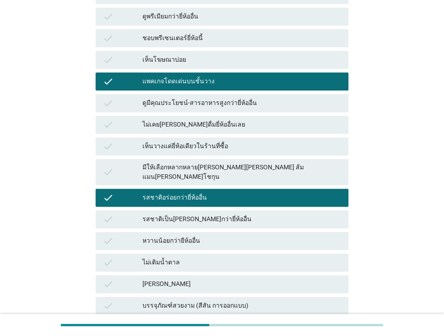
click at [258, 214] on div "รสชาติเป็น[PERSON_NAME]กว่ายี่ห้ออื่น" at bounding box center [241, 219] width 199 height 11
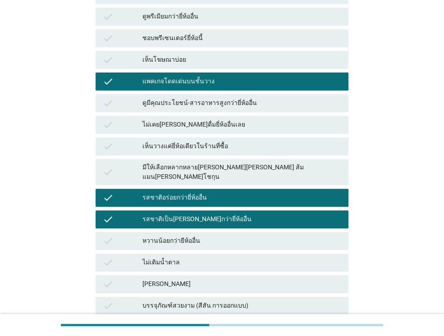
click at [248, 214] on div "รสชาติเป็น[PERSON_NAME]กว่ายี่ห้ออื่น" at bounding box center [241, 219] width 199 height 11
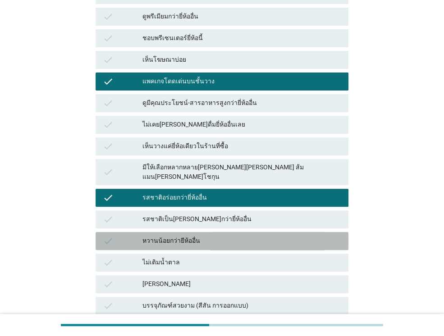
click at [240, 236] on div "หวานน้อยกว่ายีห้ออื่น" at bounding box center [241, 241] width 199 height 11
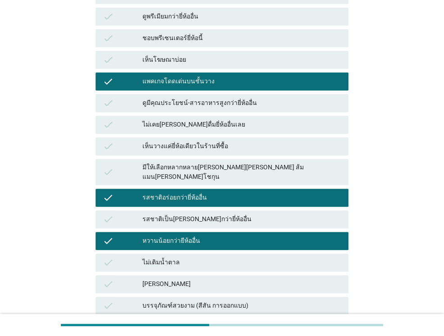
click at [241, 236] on div "หวานน้อยกว่ายีห้ออื่น" at bounding box center [241, 241] width 199 height 11
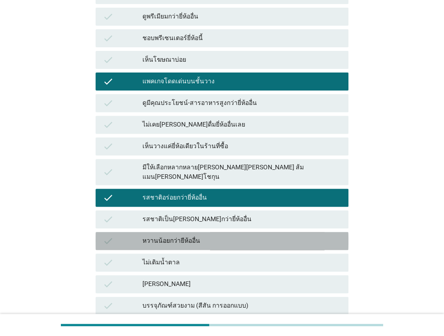
click at [246, 214] on div "รสชาติเป็น[PERSON_NAME]กว่ายี่ห้ออื่น" at bounding box center [241, 219] width 199 height 11
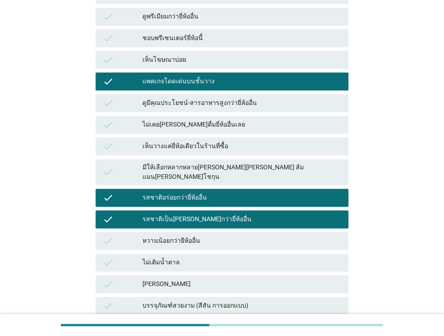
click at [299, 163] on div "มีให้เลือกหลากหลาย[PERSON_NAME][PERSON_NAME] ส้มแมน[PERSON_NAME]โชกุน" at bounding box center [241, 172] width 199 height 19
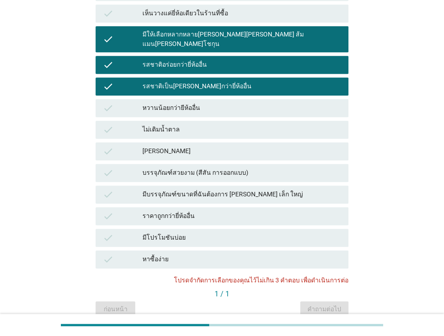
scroll to position [316, 0]
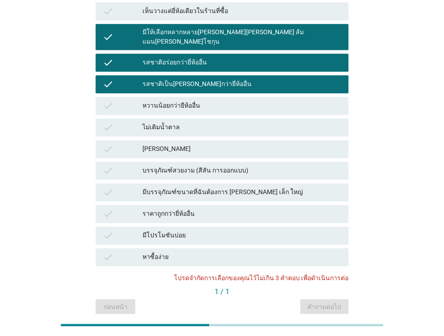
click at [269, 165] on div "บรรจุภัณฑ์สวยงาม (สีสัน การออกแบบ)" at bounding box center [241, 170] width 199 height 11
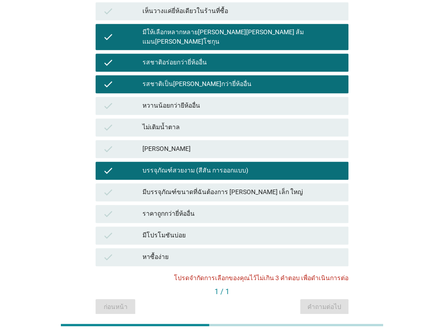
click at [288, 162] on div "check บรรจุภัณฑ์สวยงาม (สีสัน การออกแบบ)" at bounding box center [222, 171] width 253 height 18
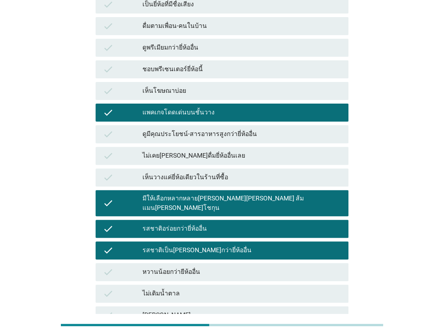
scroll to position [135, 0]
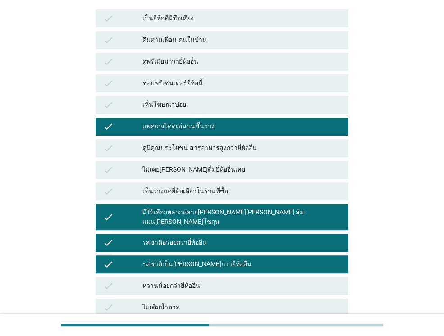
click at [250, 208] on div "มีให้เลือกหลากหลาย[PERSON_NAME][PERSON_NAME] ส้มแมน[PERSON_NAME]โชกุน" at bounding box center [241, 217] width 199 height 19
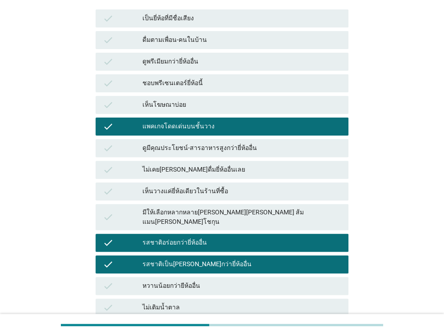
click at [250, 208] on div "มีให้เลือกหลากหลาย[PERSON_NAME][PERSON_NAME] ส้มแมน[PERSON_NAME]โชกุน" at bounding box center [241, 217] width 199 height 19
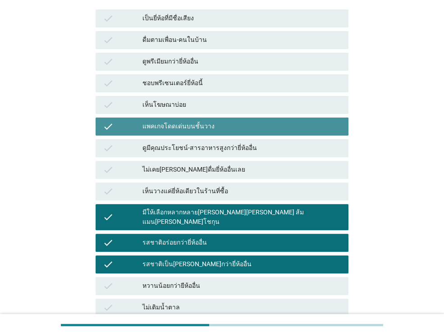
click at [256, 121] on div "แพคเกจโดดเด่นบนชั้นวาง" at bounding box center [241, 126] width 199 height 11
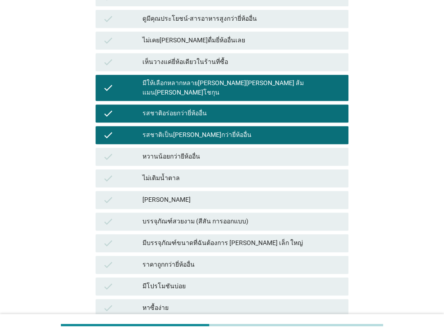
scroll to position [332, 0]
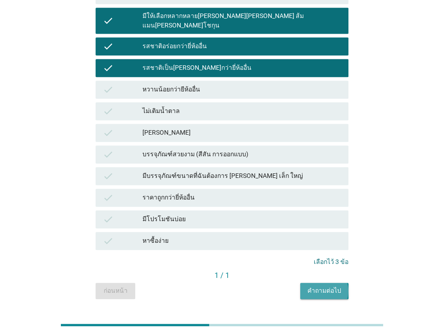
click at [322, 286] on div "คำถามต่อไป" at bounding box center [325, 290] width 34 height 9
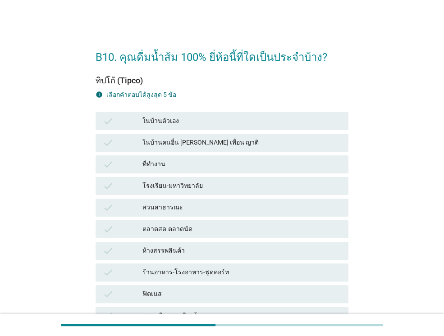
click at [415, 325] on div at bounding box center [222, 325] width 444 height 22
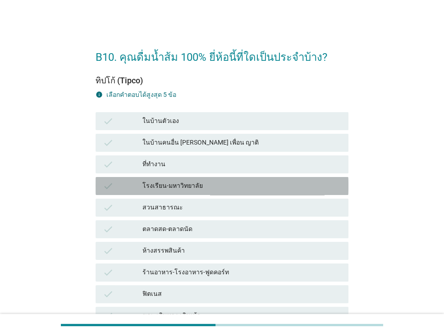
click at [228, 189] on div "โรงเรียน-มหาวิทยาลัย" at bounding box center [241, 186] width 199 height 11
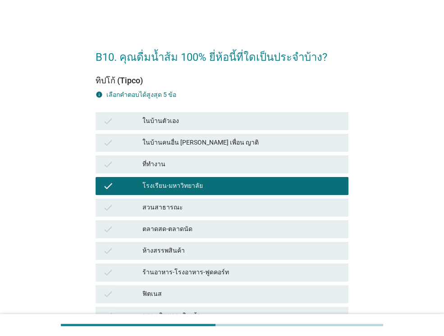
click at [240, 127] on div "check ในบ้านตัวเอง" at bounding box center [222, 121] width 253 height 18
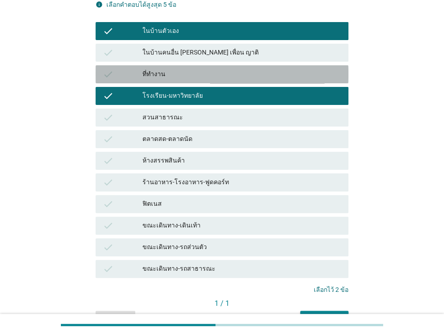
click at [178, 78] on div "ที่ทำงาน" at bounding box center [241, 74] width 199 height 11
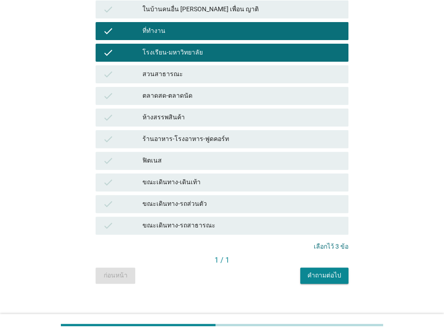
scroll to position [142, 0]
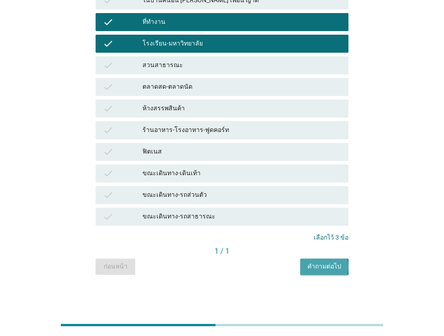
click at [317, 265] on div "คำถามต่อไป" at bounding box center [325, 266] width 34 height 9
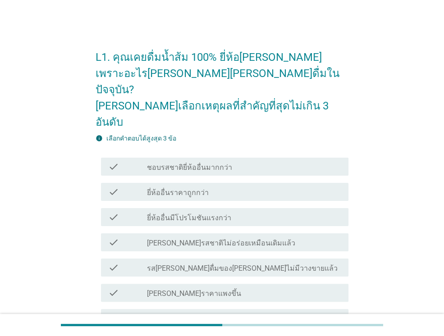
click at [209, 187] on div "check_box_outline_blank ยี่ห้ออื่นราคาถูกกว่า" at bounding box center [244, 192] width 194 height 11
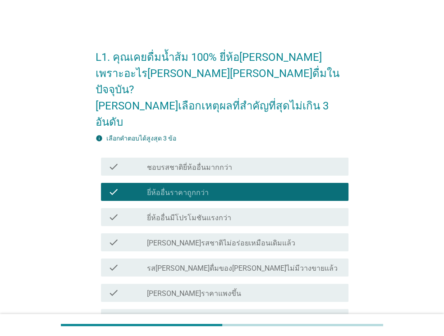
click at [249, 154] on div "check check_box_outline_blank ชอบรสชาติยี่ห้ออื่นมากกว่า" at bounding box center [222, 166] width 253 height 25
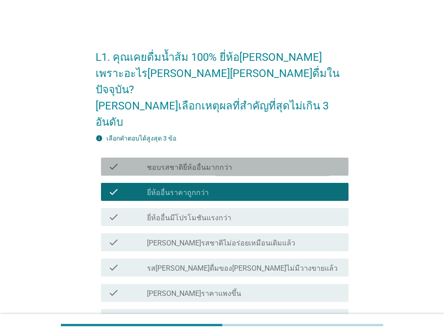
click at [251, 158] on div "check check_box_outline_blank ชอบรสชาติยี่ห้ออื่นมากกว่า" at bounding box center [225, 167] width 248 height 18
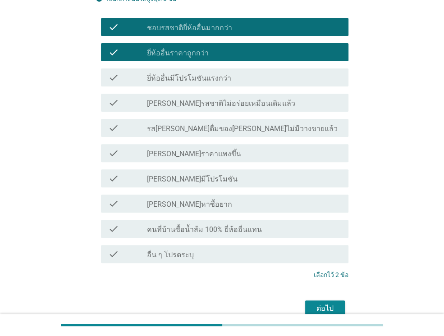
scroll to position [152, 0]
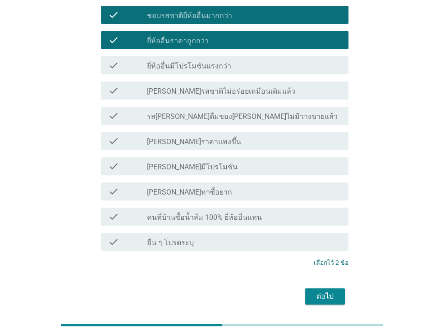
click at [328, 291] on div "ต่อไป" at bounding box center [324, 296] width 25 height 11
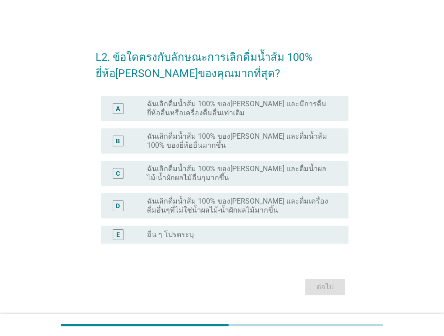
click at [308, 98] on div "A radio_button_unchecked ฉันเลิกดื่มน้ำส้ม 100% ของ[PERSON_NAME] และมีการดื่มยี…" at bounding box center [225, 108] width 248 height 25
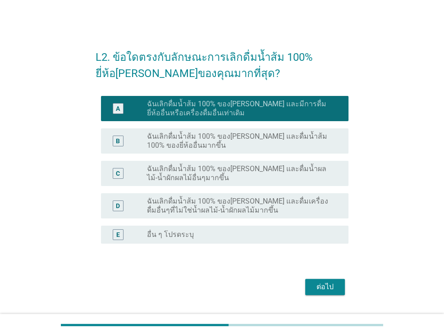
click at [284, 228] on div "E radio_button_unchecked อื่น ๆ โปรดระบุ" at bounding box center [225, 235] width 248 height 18
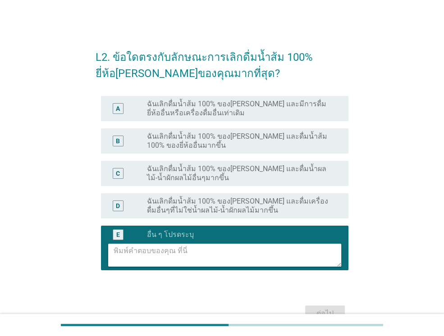
click at [295, 162] on div "C radio_button_unchecked ฉันเลิกดื่มน้ำส้ม 100% ของ[PERSON_NAME] และดื่มน้ำผลไม…" at bounding box center [225, 173] width 248 height 25
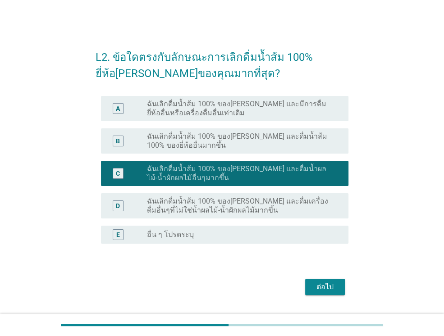
click at [295, 140] on label "ฉันเลิกดื่มน้ำส้ม 100% ของ[PERSON_NAME] และดื่มน้ำส้ม 100% ของยี่ห้ออื่นมากขึ้น" at bounding box center [240, 141] width 187 height 18
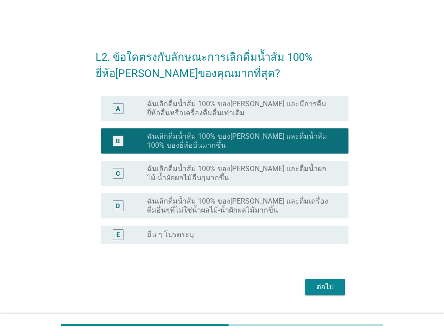
click at [338, 287] on button "ต่อไป" at bounding box center [325, 287] width 40 height 16
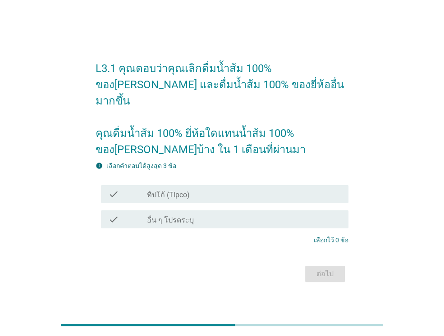
click at [290, 189] on div "check_box_outline_blank ทิปโก้ (Tipco)" at bounding box center [244, 194] width 194 height 11
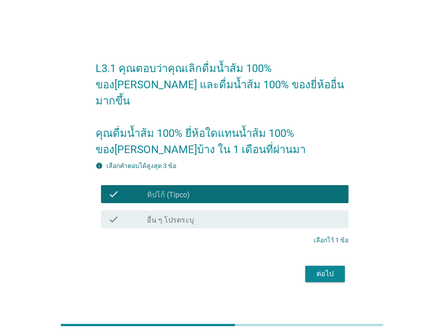
click at [322, 269] on div "ต่อไป" at bounding box center [324, 274] width 25 height 11
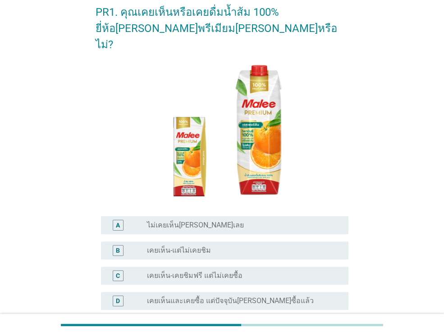
click at [262, 271] on div "radio_button_unchecked เคยเห็น-เคยชิมฟรี แต่ไม่เคยซื้อ" at bounding box center [240, 275] width 187 height 9
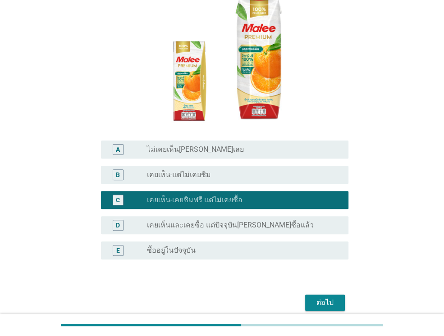
scroll to position [135, 0]
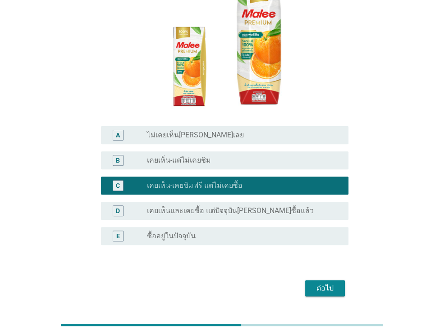
click at [273, 152] on div "B radio_button_unchecked เคยเห็น-แต่ไม่เคยชิม" at bounding box center [225, 161] width 248 height 18
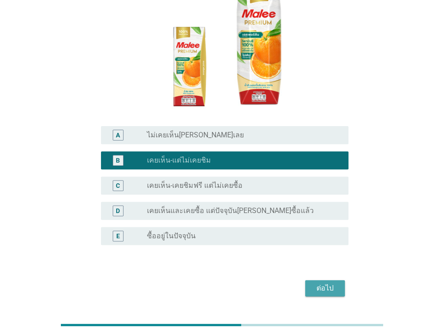
click at [326, 283] on div "ต่อไป" at bounding box center [324, 288] width 25 height 11
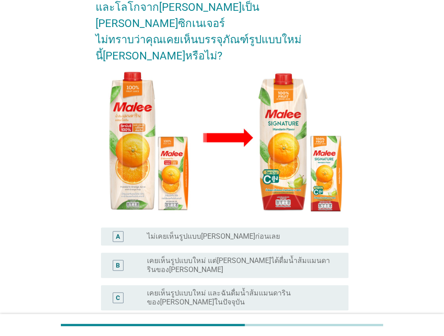
scroll to position [90, 0]
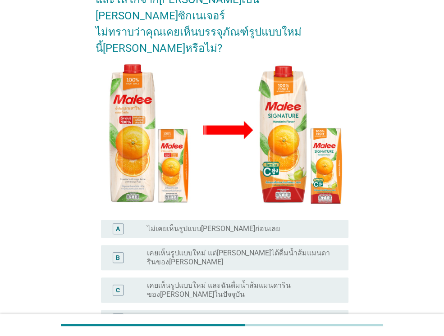
click at [290, 225] on div "radio_button_unchecked ไม่เคยเห็นรูปแบบ[PERSON_NAME]ก่อนเลย" at bounding box center [240, 229] width 187 height 9
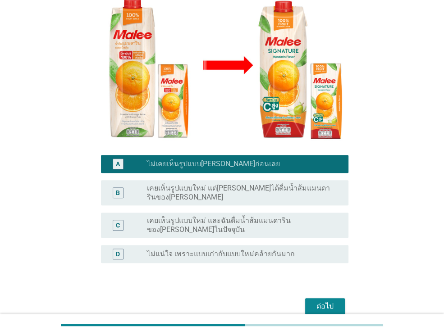
scroll to position [167, 0]
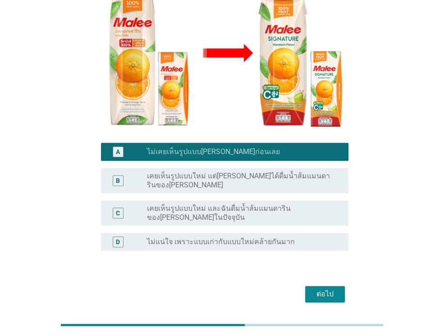
click at [329, 289] on div "ต่อไป" at bounding box center [324, 294] width 25 height 11
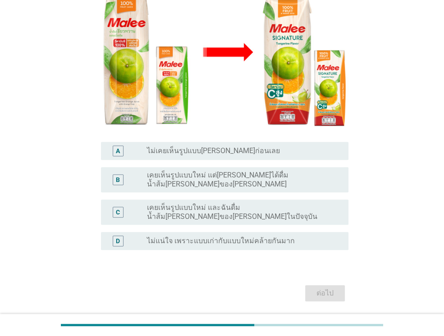
scroll to position [175, 0]
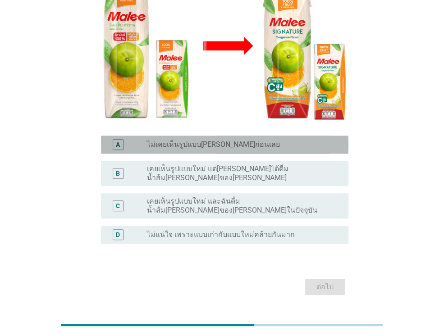
click at [262, 140] on div "radio_button_unchecked ไม่เคยเห็นรูปแบบ[PERSON_NAME]ก่อนเลย" at bounding box center [240, 144] width 187 height 9
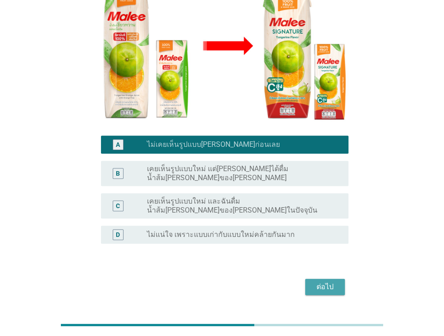
click at [326, 282] on div "ต่อไป" at bounding box center [324, 287] width 25 height 11
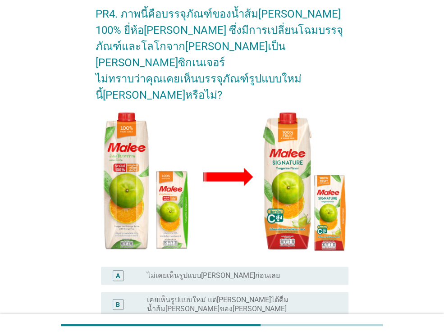
scroll to position [45, 0]
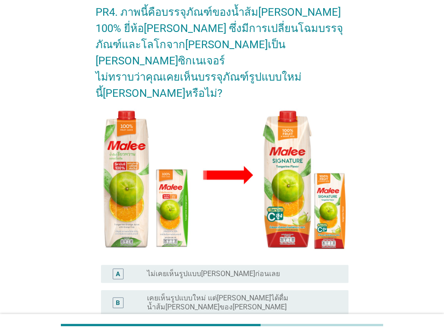
click at [289, 265] on div "A radio_button_unchecked ไม่เคยเห็นรูปแบบ[PERSON_NAME]ก่อนเลย" at bounding box center [225, 274] width 248 height 18
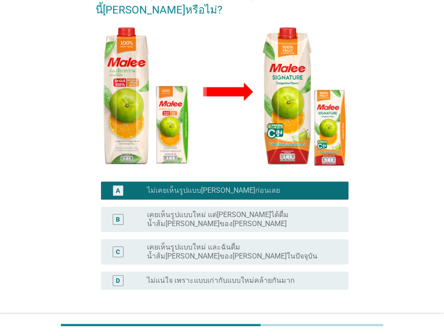
scroll to position [135, 0]
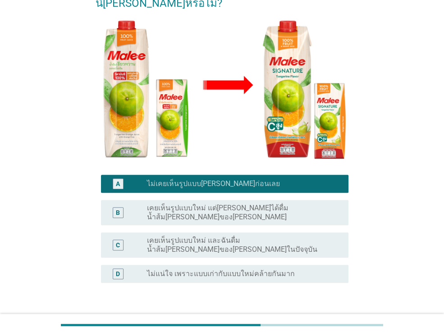
click at [315, 321] on div "ต่อไป" at bounding box center [324, 326] width 25 height 11
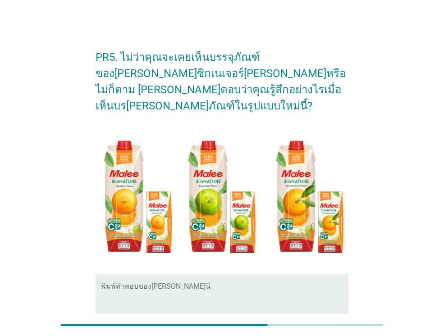
click at [264, 300] on textarea "พิมพ์คำตอบของคุณ ที่นี่" at bounding box center [225, 308] width 248 height 47
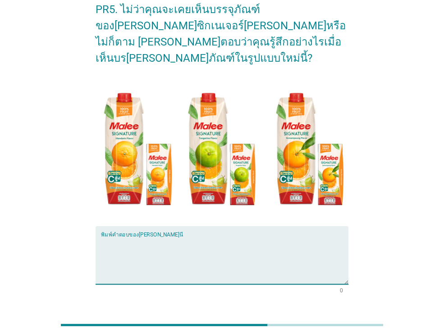
scroll to position [94, 0]
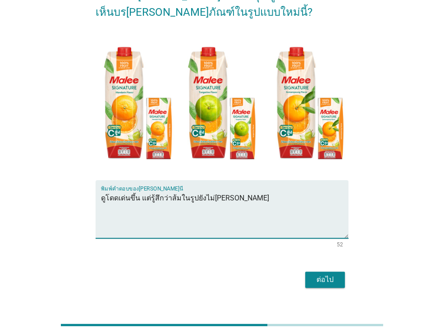
type textarea "ดูโดดเด่นขึ้น แต่รู้สึกว่าส้มในรูปยังไม่[PERSON_NAME]"
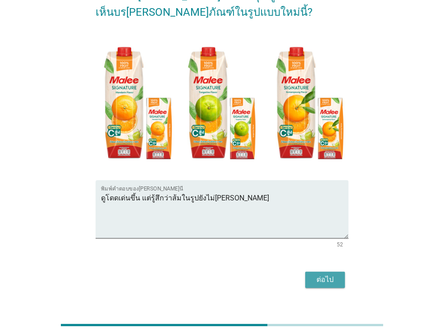
click at [336, 275] on div "ต่อไป" at bounding box center [324, 280] width 25 height 11
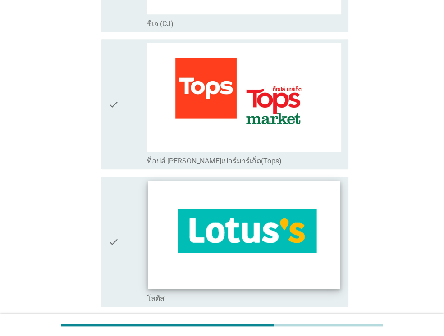
scroll to position [496, 0]
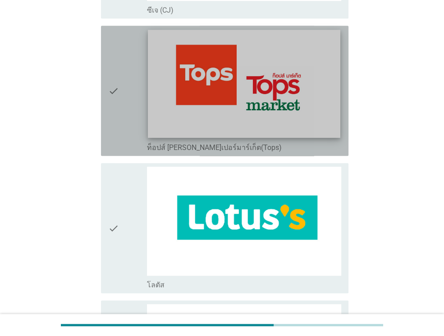
click at [206, 134] on img at bounding box center [244, 84] width 192 height 108
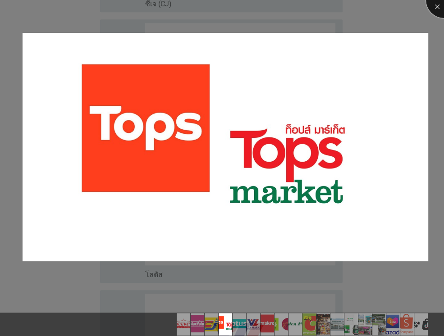
click at [436, 12] on div at bounding box center [444, 0] width 36 height 36
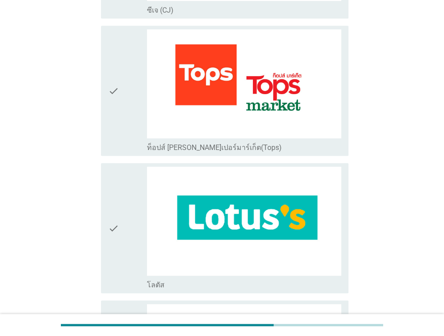
click at [111, 103] on icon "check" at bounding box center [113, 90] width 11 height 123
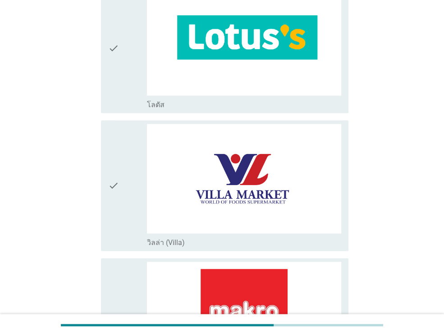
click at [120, 89] on div "check" at bounding box center [127, 47] width 39 height 123
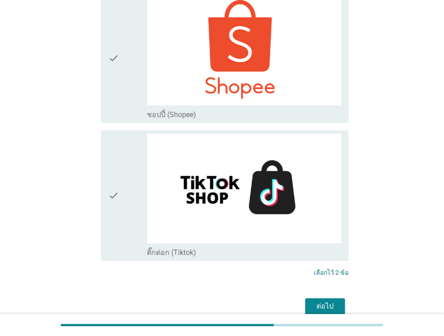
scroll to position [2407, 0]
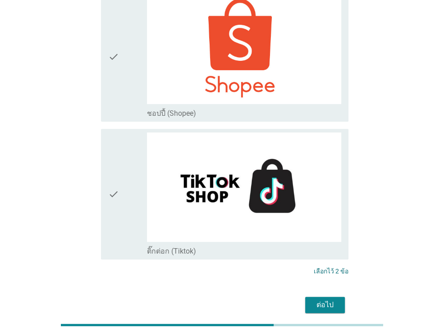
click at [325, 300] on div "ต่อไป" at bounding box center [324, 305] width 25 height 11
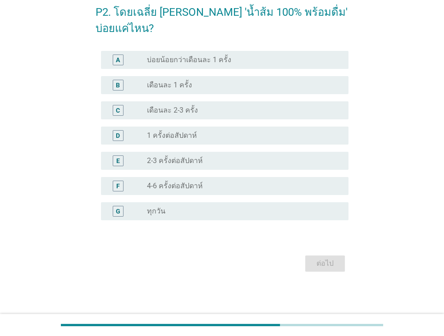
scroll to position [0, 0]
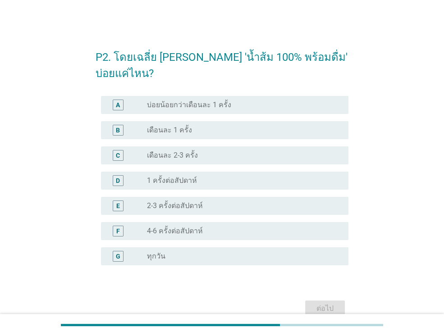
drag, startPoint x: 406, startPoint y: 326, endPoint x: 399, endPoint y: 318, distance: 10.9
click at [405, 326] on div at bounding box center [222, 325] width 444 height 22
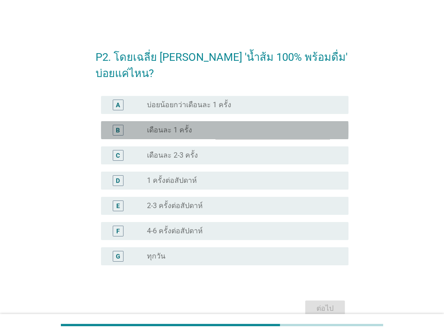
click at [219, 134] on div "radio_button_unchecked เดือนละ 1 ครั้ง" at bounding box center [240, 130] width 187 height 9
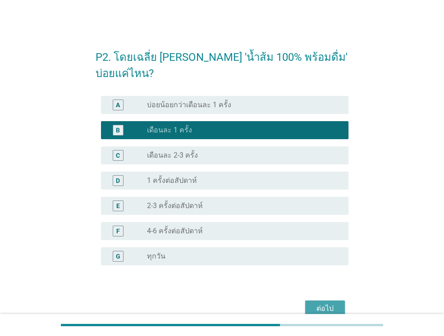
click at [323, 308] on div "ต่อไป" at bounding box center [324, 308] width 25 height 11
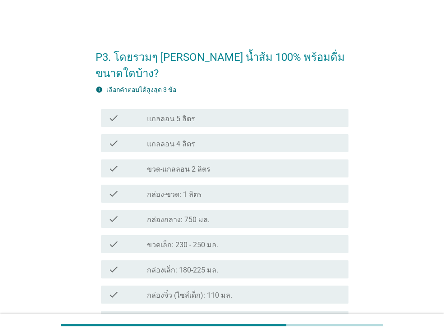
click at [234, 214] on div "check_box_outline_blank กล่องกลาง: 750 มล." at bounding box center [244, 219] width 194 height 11
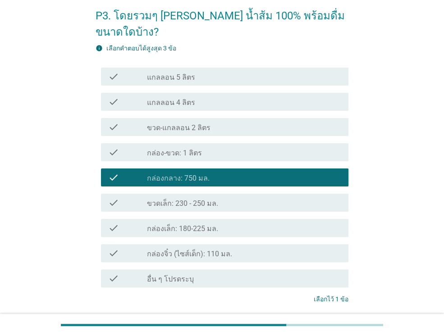
scroll to position [45, 0]
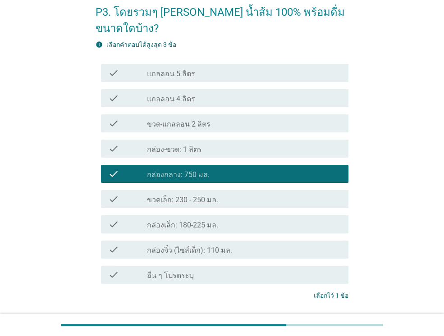
click at [262, 219] on div "check_box_outline_blank กล่องเล็ก: 180-225 มล." at bounding box center [244, 224] width 194 height 11
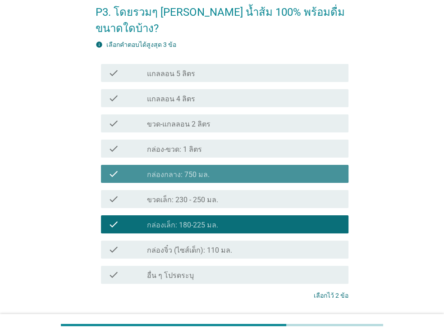
click at [280, 165] on div "check check_box_outline_blank กล่องกลาง: 750 มล." at bounding box center [225, 174] width 248 height 18
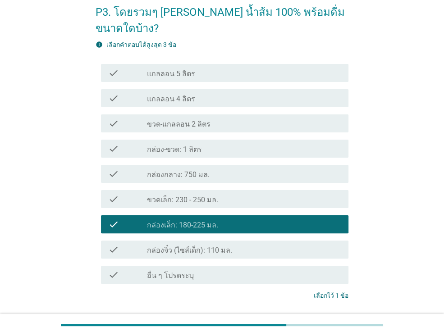
click at [289, 193] on div "check check_box_outline_blank ขวดเล็ก: 230 - 250 มล." at bounding box center [222, 199] width 253 height 25
click at [328, 319] on div "ต่อไป" at bounding box center [222, 330] width 253 height 22
click at [328, 321] on button "ต่อไป" at bounding box center [325, 329] width 40 height 16
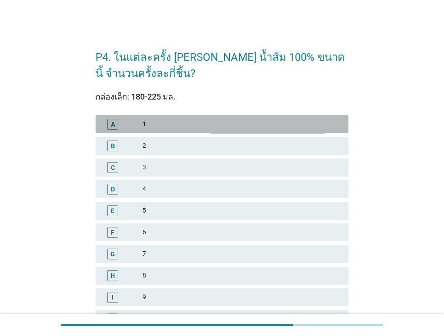
click at [147, 124] on div "1" at bounding box center [241, 124] width 199 height 11
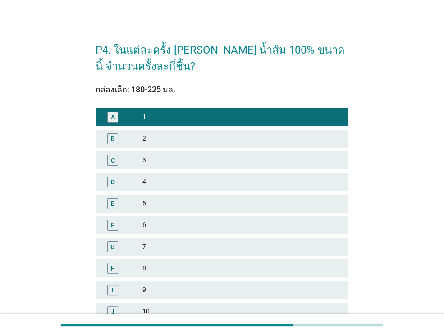
scroll to position [197, 0]
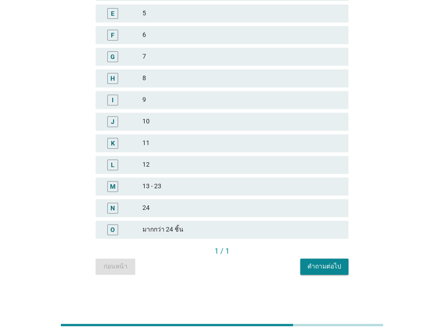
click at [325, 261] on button "คำถามต่อไป" at bounding box center [324, 267] width 48 height 16
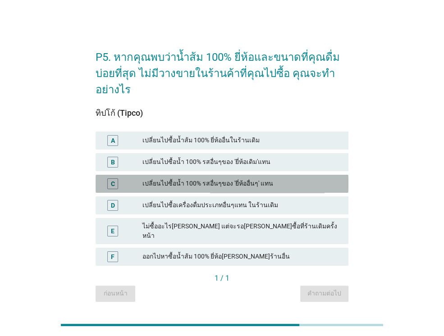
click at [297, 184] on div "เปลี่ยนไปซื้อน้ำ 100% รสอื่นๆของ 'ยี่ห้ออื่นๆ' แทน" at bounding box center [241, 184] width 199 height 11
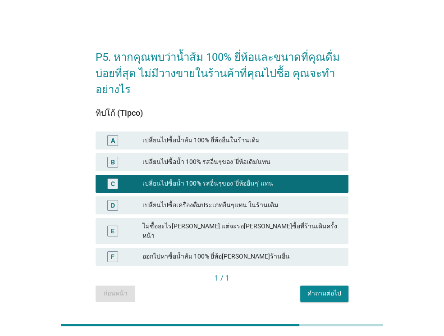
click at [299, 145] on div "เปลี่ยนไปซื้อน้ำส้ม 100% ยี่ห้ออื่นในร้านเดิม" at bounding box center [241, 140] width 199 height 11
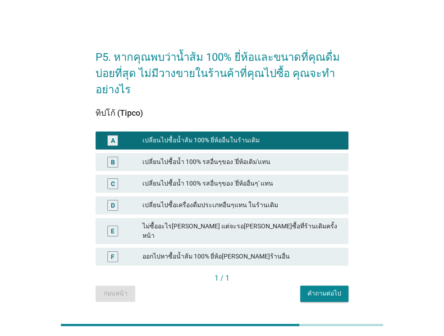
click at [332, 291] on div "คำถามต่อไป" at bounding box center [325, 293] width 34 height 9
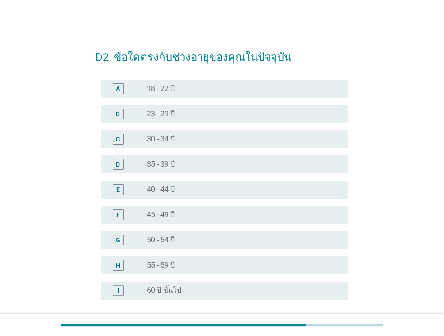
click at [254, 138] on div "radio_button_unchecked 30 - 34 ปี" at bounding box center [240, 139] width 187 height 9
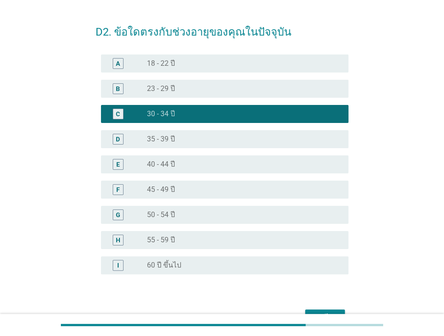
scroll to position [79, 0]
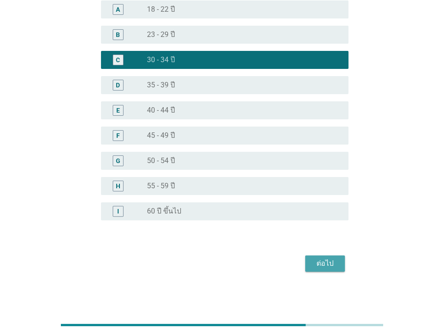
click at [328, 264] on div "ต่อไป" at bounding box center [324, 263] width 25 height 11
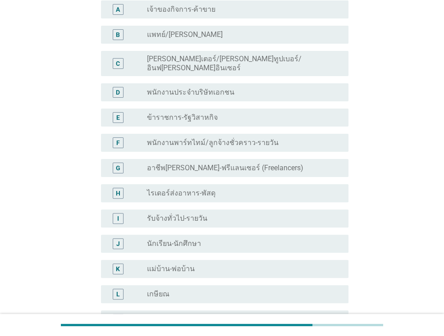
scroll to position [0, 0]
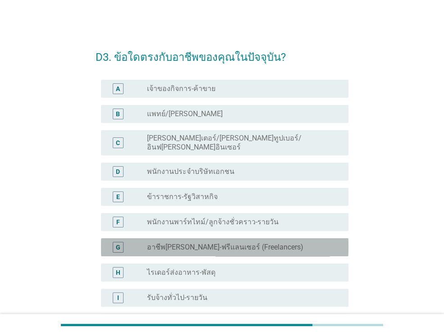
click at [248, 243] on label "อาชีพ[PERSON_NAME]-ฟรีแลนเซอร์ (Freelancers)" at bounding box center [225, 247] width 156 height 9
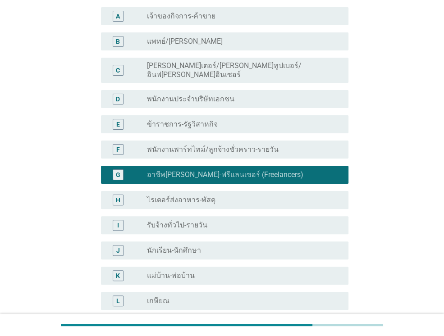
scroll to position [206, 0]
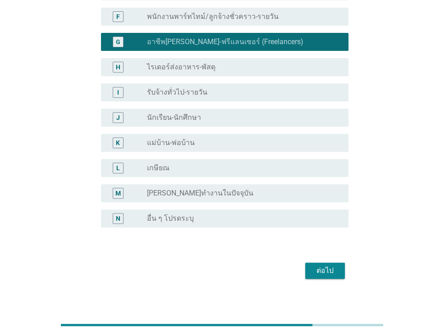
click at [316, 269] on div "ต่อไป" at bounding box center [324, 271] width 25 height 11
